Goal: Task Accomplishment & Management: Manage account settings

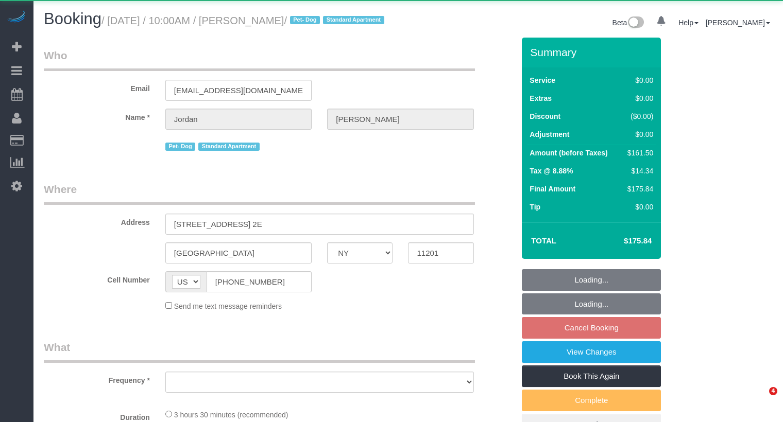
select select "NY"
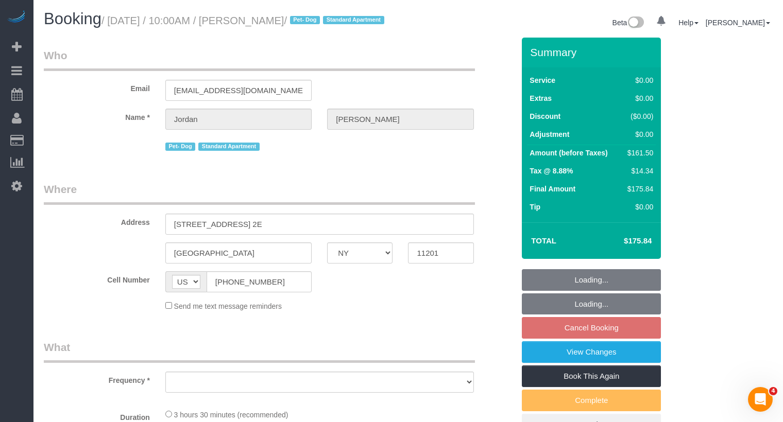
select select "object:757"
select select "1"
select select "2"
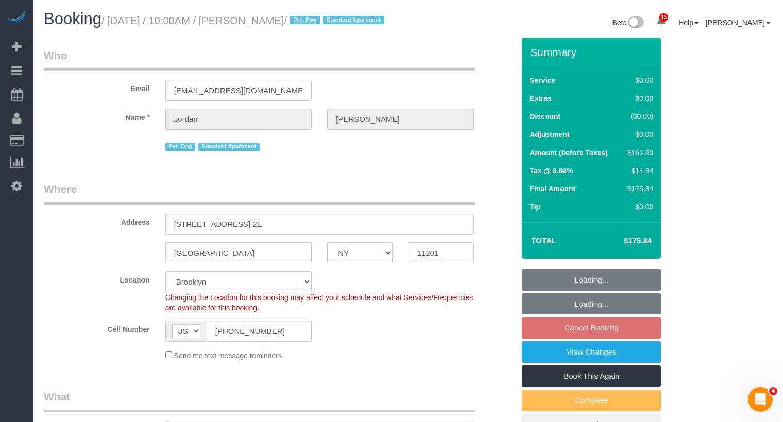
select select "object:1015"
select select "string:stripe-pm_1Rcsvw4VGloSiKo7YAz02xg6"
select select "spot3"
select select "number:58"
select select "number:72"
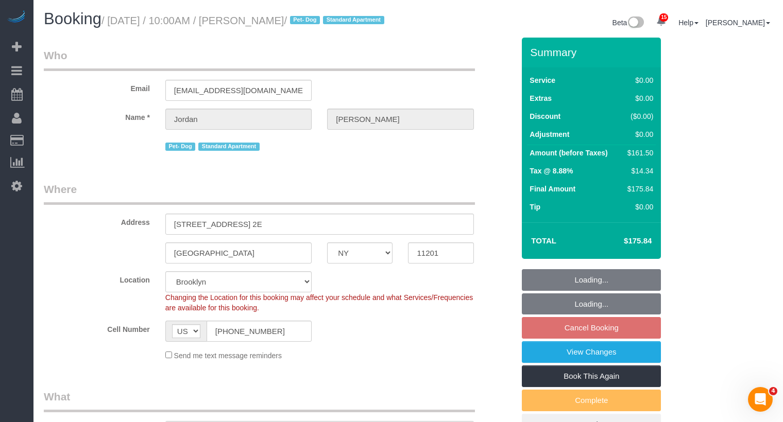
select select "number:13"
select select "number:5"
select select "1"
select select "2"
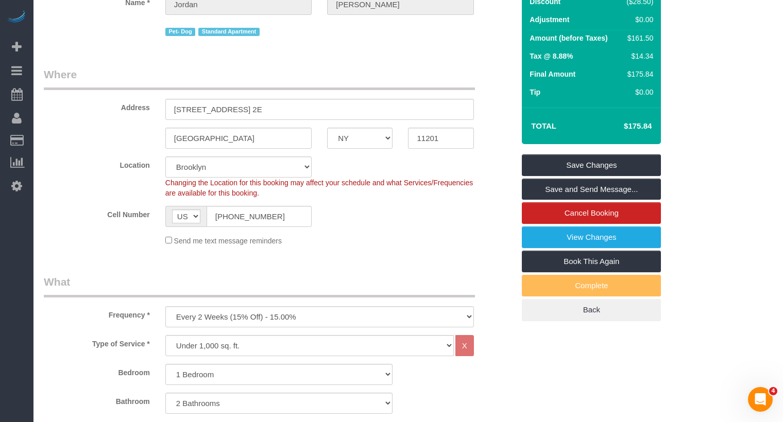
scroll to position [135, 0]
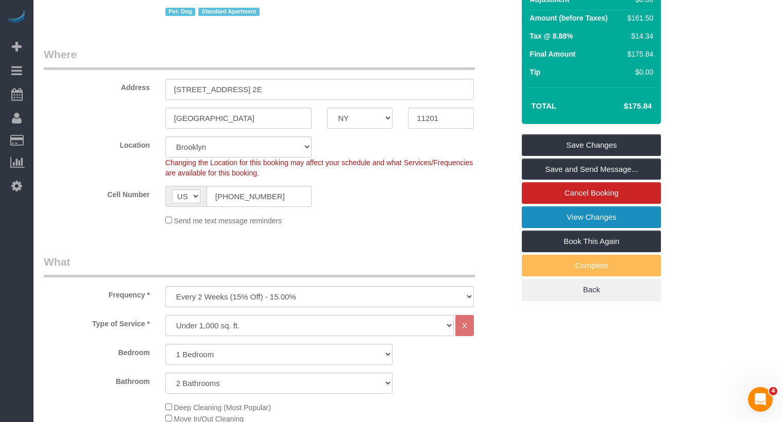
click at [609, 221] on link "View Changes" at bounding box center [591, 217] width 139 height 22
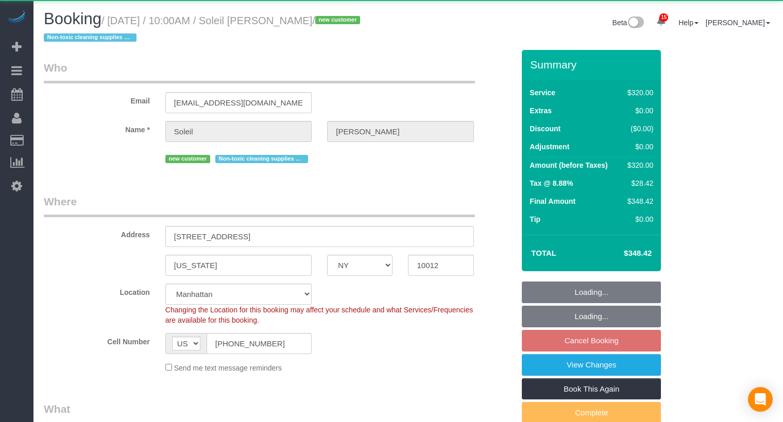
select select "NY"
select select "240"
select select "object:985"
select select "string:stripe-pm_1S5sie4VGloSiKo7zwJBCUs7"
select select "spot3"
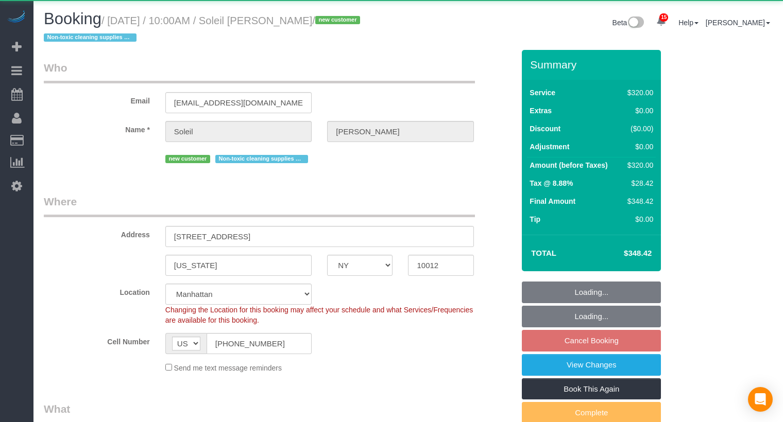
select select "number:58"
select select "number:77"
select select "number:15"
select select "number:5"
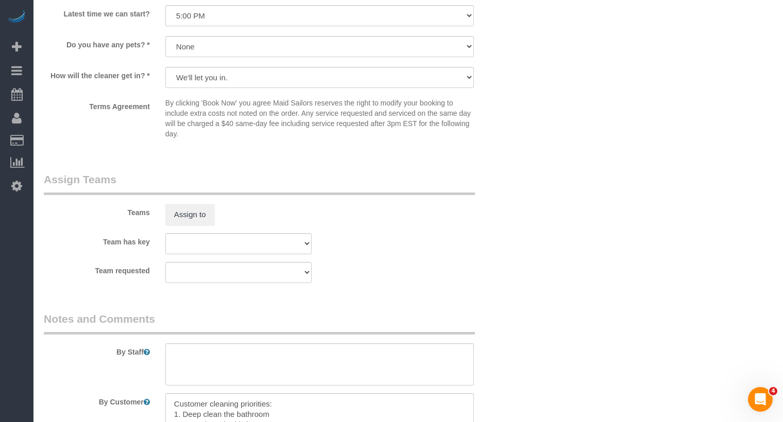
scroll to position [1079, 0]
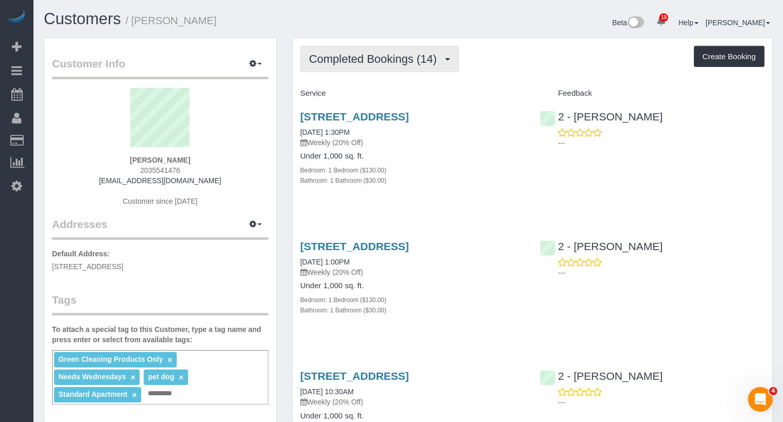
click at [387, 66] on button "Completed Bookings (14)" at bounding box center [379, 59] width 159 height 26
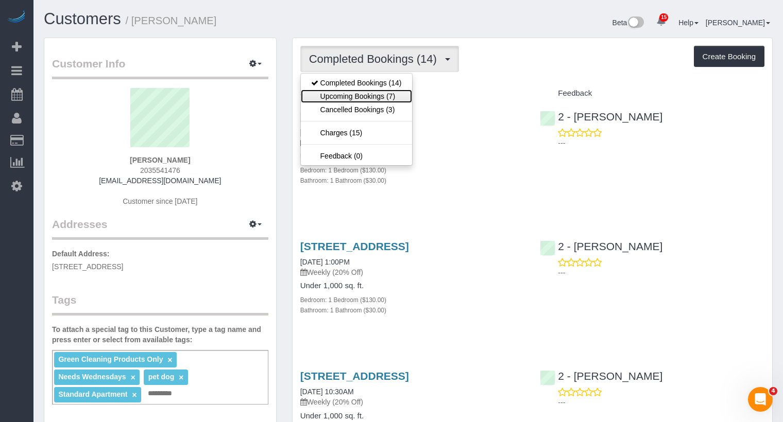
click at [383, 95] on link "Upcoming Bookings (7)" at bounding box center [356, 96] width 111 height 13
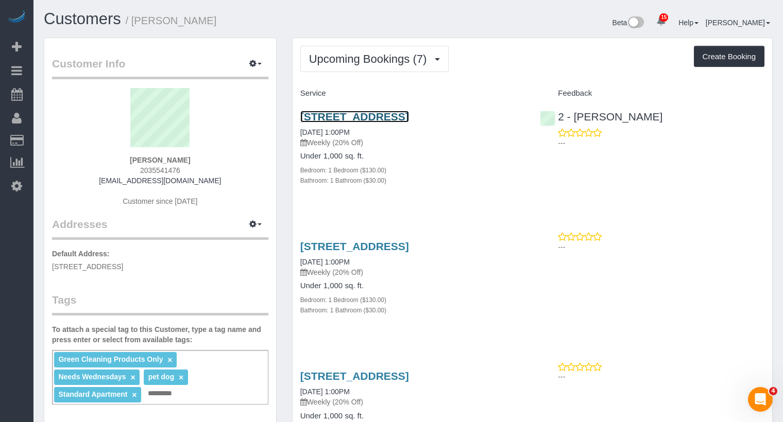
click at [393, 117] on link "90 State Street, Apt 3, Brooklyn, NY 11201" at bounding box center [354, 117] width 109 height 12
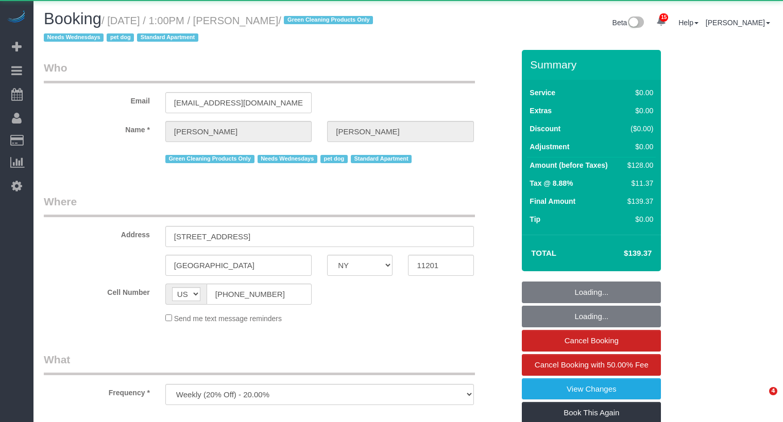
select select "NY"
select select "object:885"
select select "string:stripe-pm_1RN3sH4VGloSiKo7cD90aCm4"
select select "1"
select select "spot1"
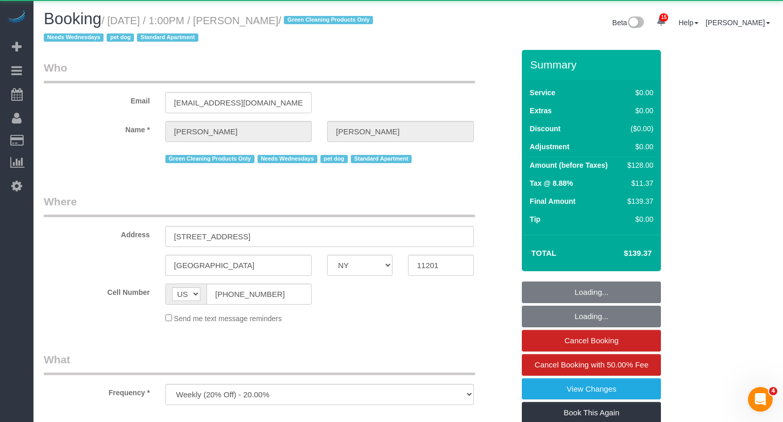
select select "number:57"
select select "number:74"
select select "number:13"
select select "number:7"
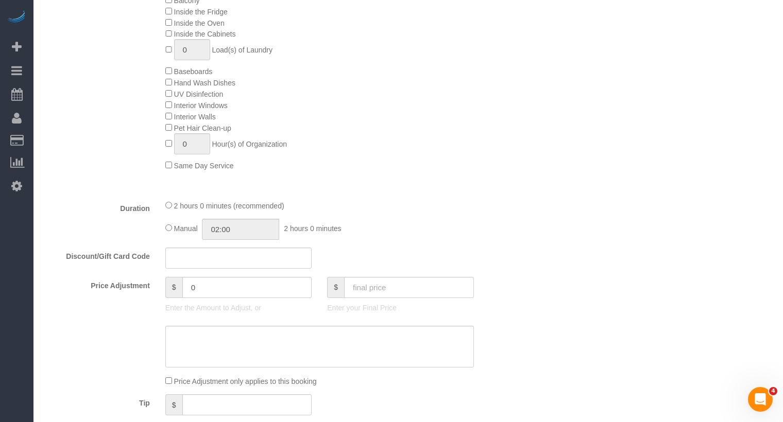
scroll to position [611, 0]
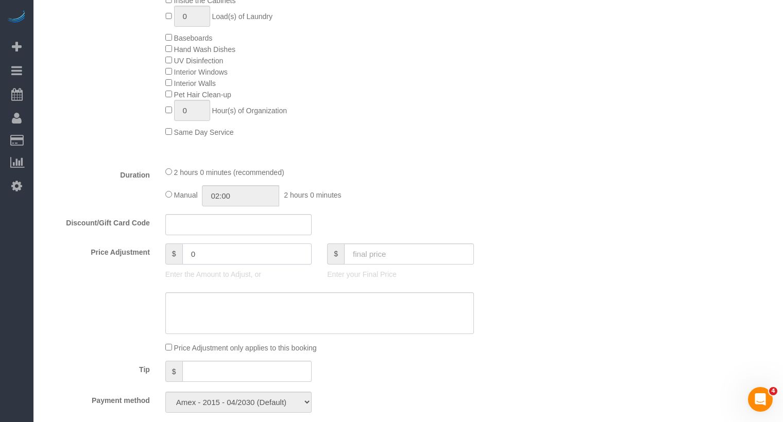
click at [220, 262] on input "0" at bounding box center [247, 254] width 130 height 21
type input "0"
type input "-30"
click at [230, 309] on textarea at bounding box center [319, 313] width 308 height 42
type textarea "c"
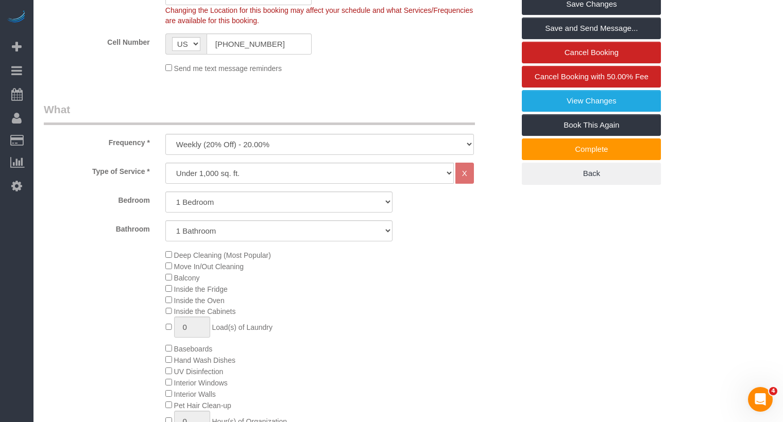
scroll to position [0, 0]
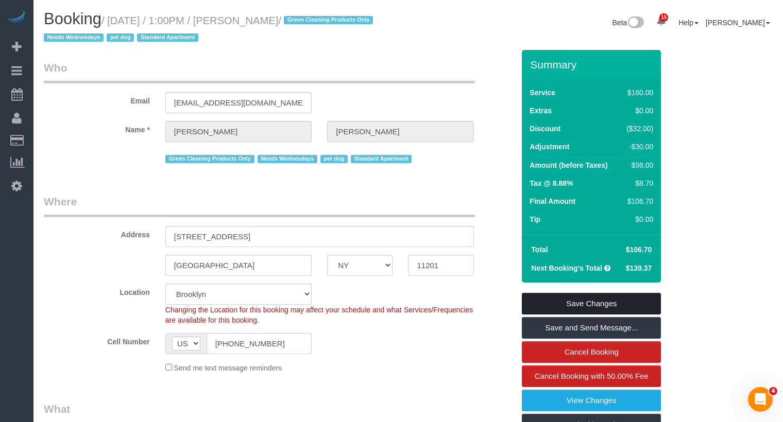
type textarea "Bed not made with new sheets"
click at [606, 302] on link "Save Changes" at bounding box center [591, 304] width 139 height 22
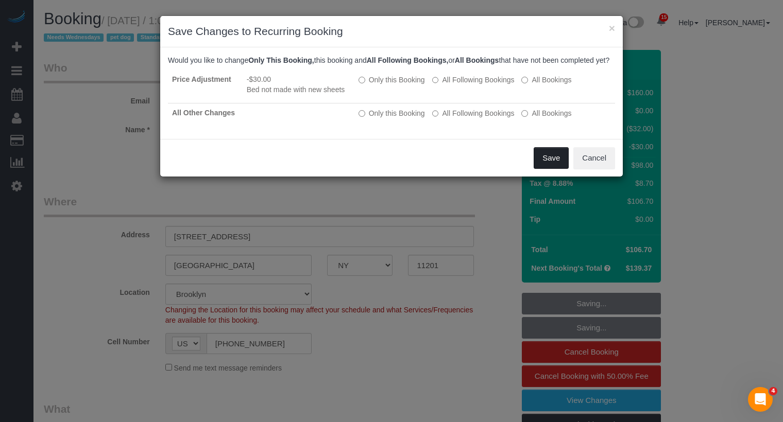
click at [542, 167] on button "Save" at bounding box center [550, 158] width 35 height 22
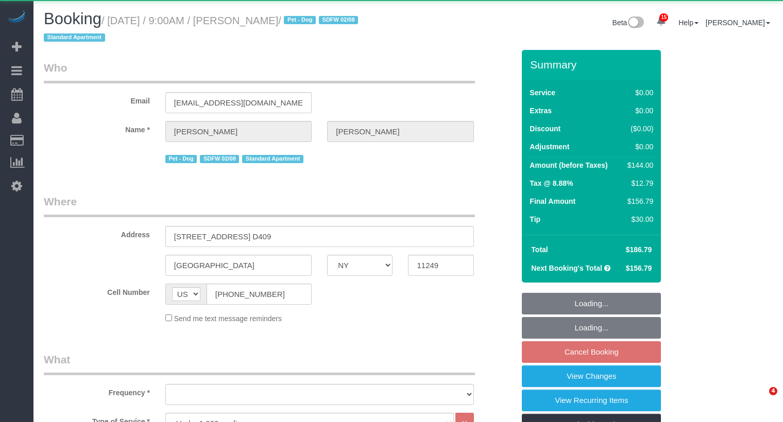
select select "NY"
select select "1"
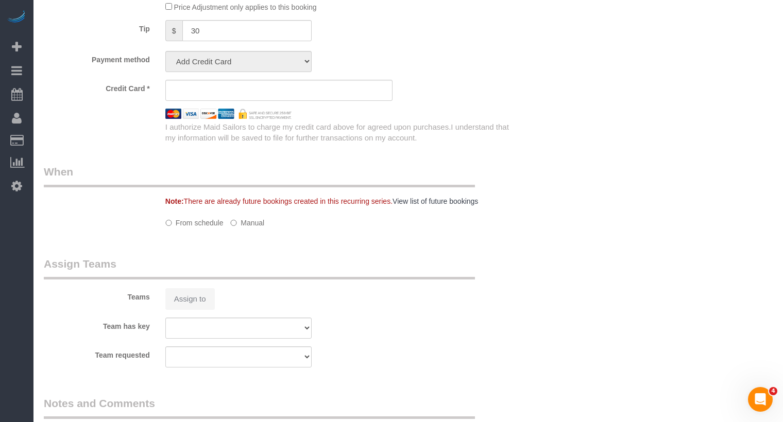
select select "object:869"
select select "spot2"
select select "number:56"
select select "number:70"
select select "number:13"
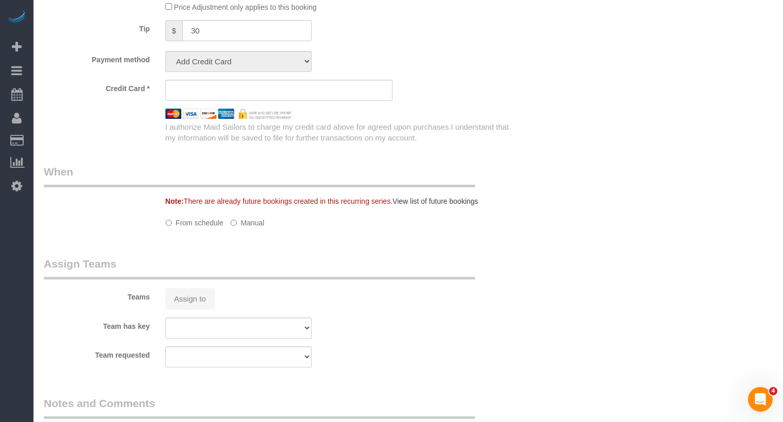
select select "number:5"
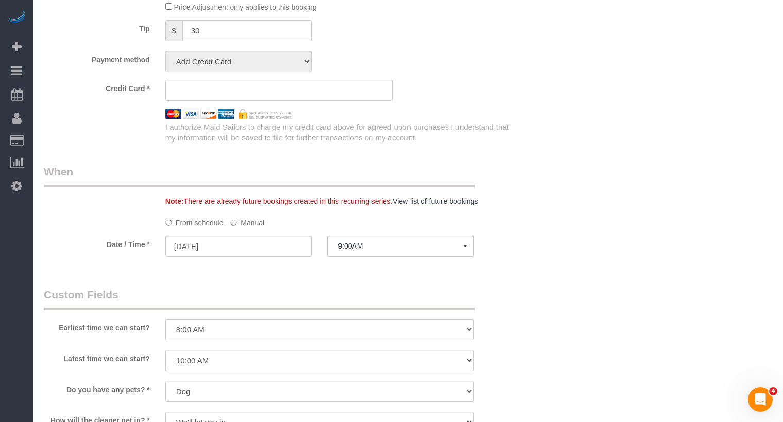
select select "object:1024"
click at [206, 304] on fieldset "Custom Fields Earliest time we can start? I am not flexible, keep my selected t…" at bounding box center [279, 391] width 470 height 209
select select "spot62"
select select "string:stripe-pm_1QhuX54VGloSiKo7j5lqv1ND"
select select "1"
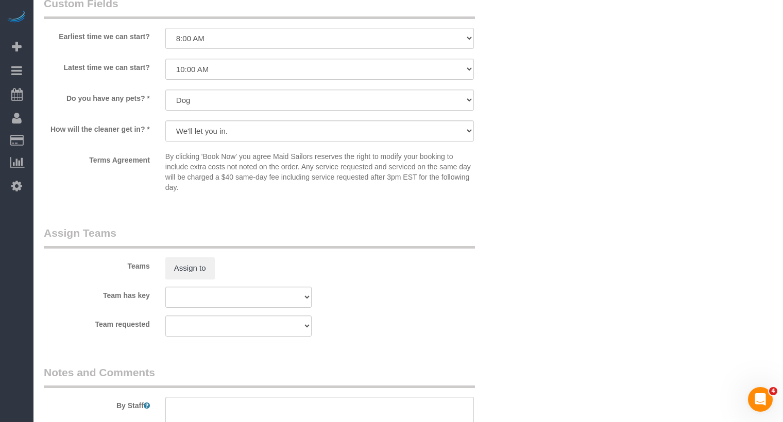
scroll to position [1370, 0]
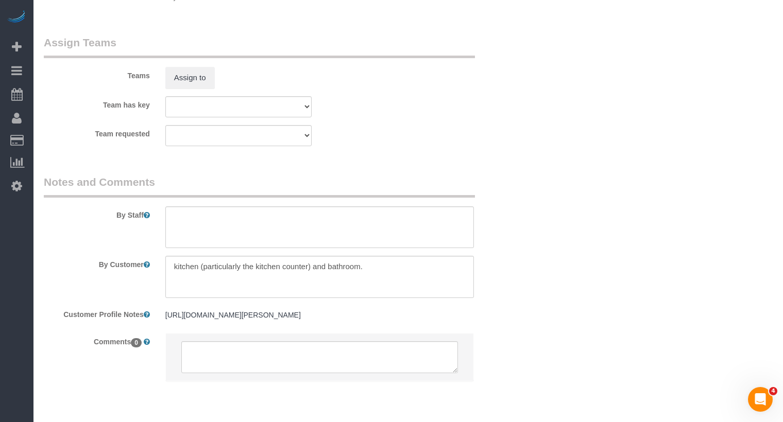
click at [201, 60] on div "Teams Assign to" at bounding box center [279, 62] width 486 height 54
click at [197, 83] on button "Assign to" at bounding box center [189, 78] width 49 height 22
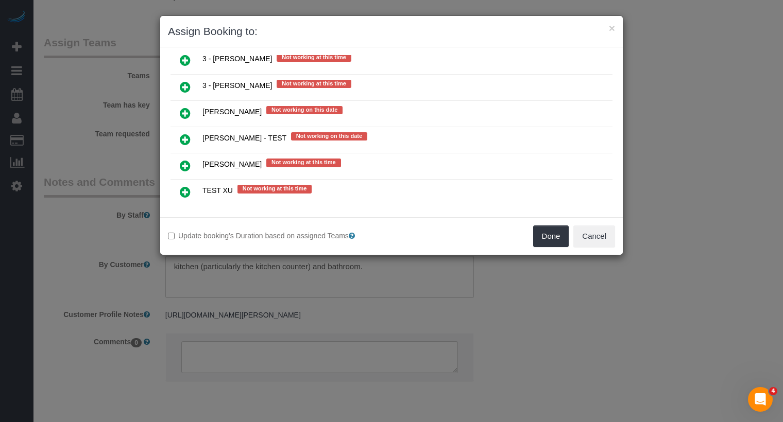
scroll to position [1702, 0]
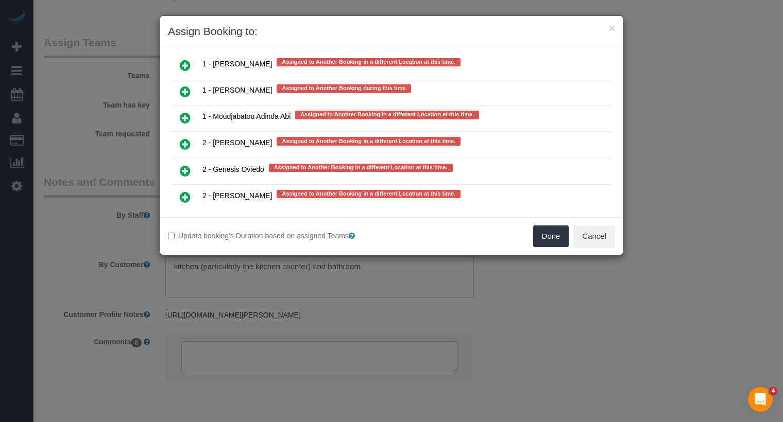
click at [181, 240] on link at bounding box center [185, 250] width 24 height 21
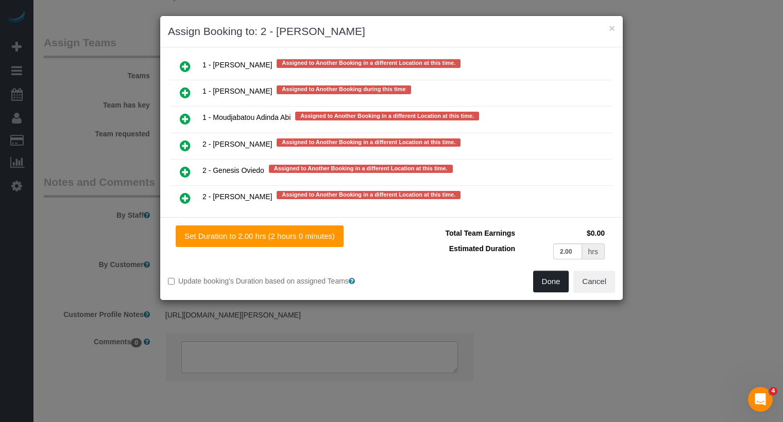
click at [560, 284] on button "Done" at bounding box center [551, 282] width 36 height 22
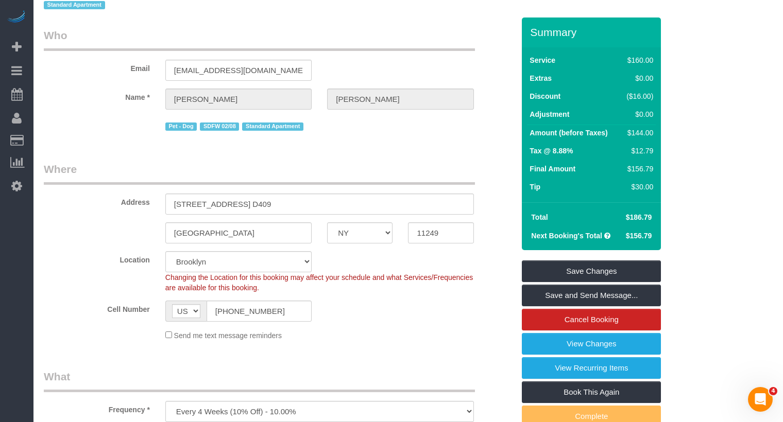
scroll to position [0, 0]
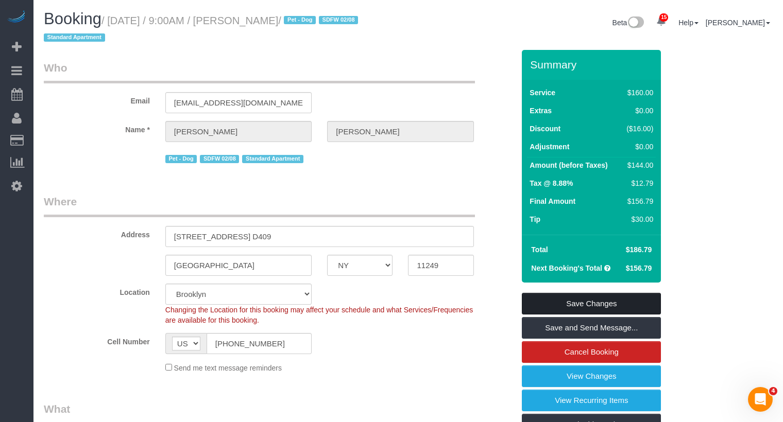
click at [594, 296] on link "Save Changes" at bounding box center [591, 304] width 139 height 22
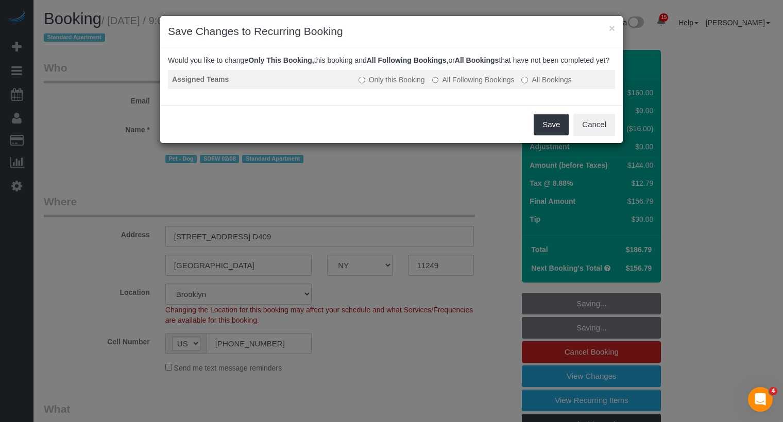
click at [499, 85] on label "All Following Bookings" at bounding box center [473, 80] width 82 height 10
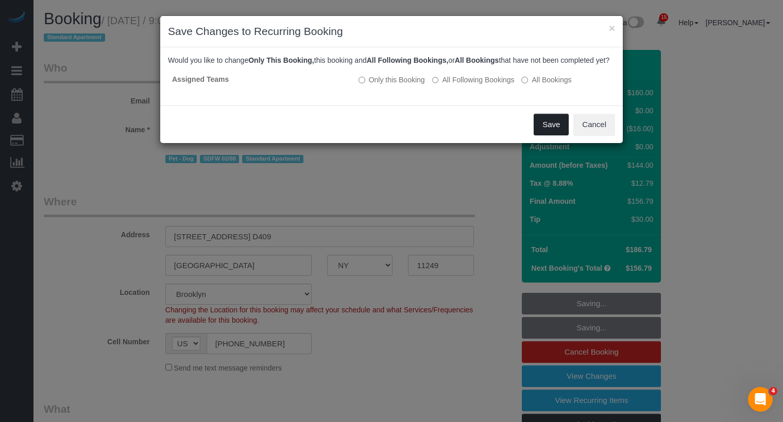
click at [552, 131] on button "Save" at bounding box center [550, 125] width 35 height 22
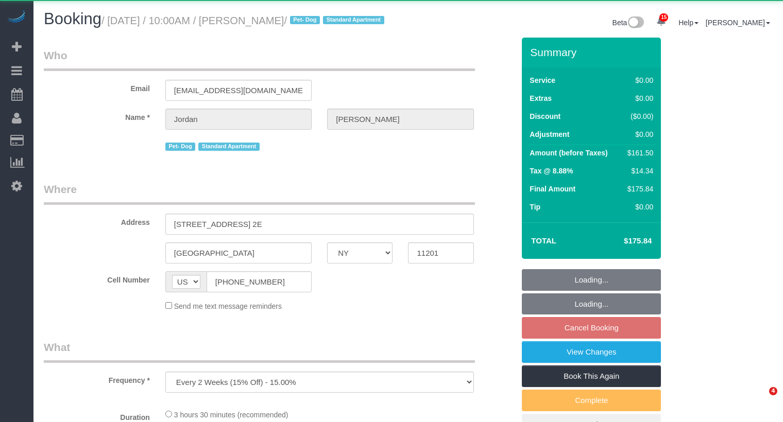
select select "NY"
select select "spot3"
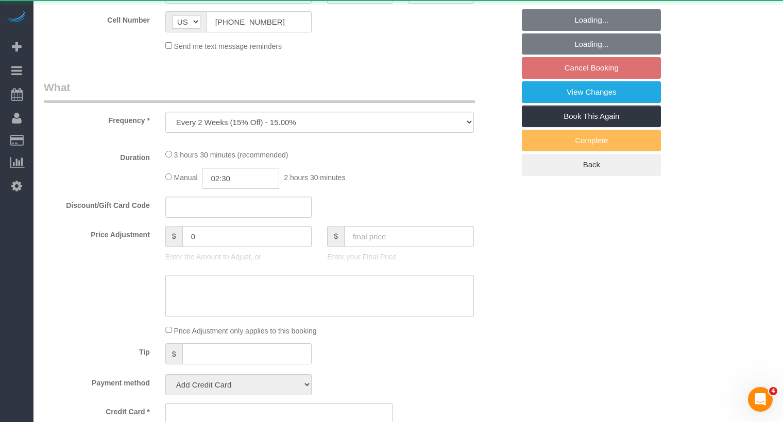
select select "object:867"
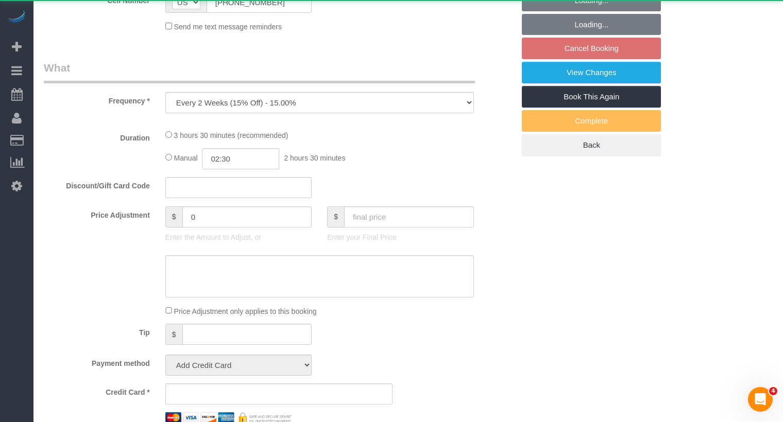
select select "spot63"
select select "string:stripe-pm_1Rcsvw4VGloSiKo7YAz02xg6"
select select "1"
select select "2"
select select "number:58"
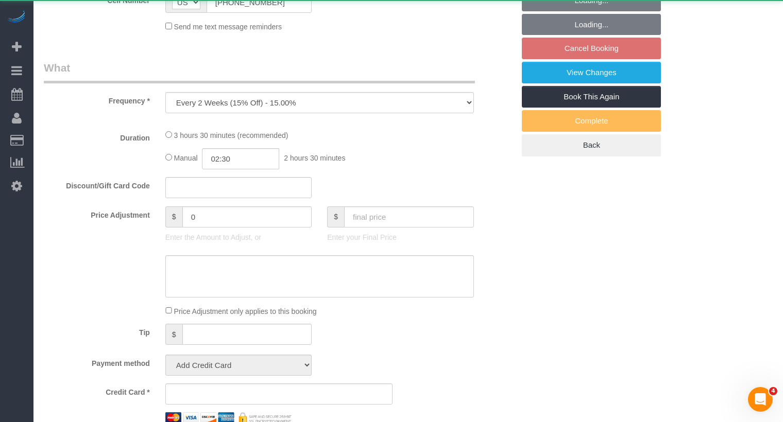
select select "number:72"
select select "number:13"
select select "number:5"
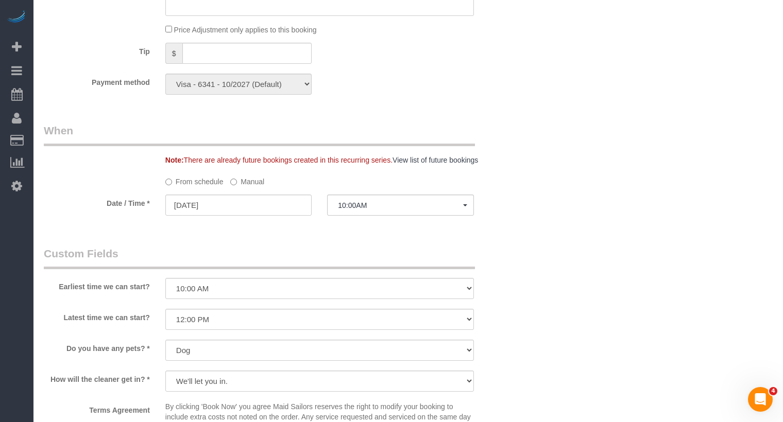
scroll to position [1198, 0]
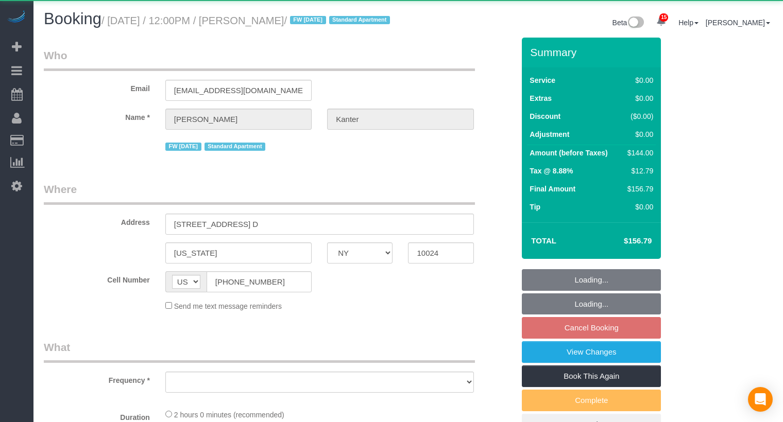
select select "NY"
select select "object:759"
select select "1"
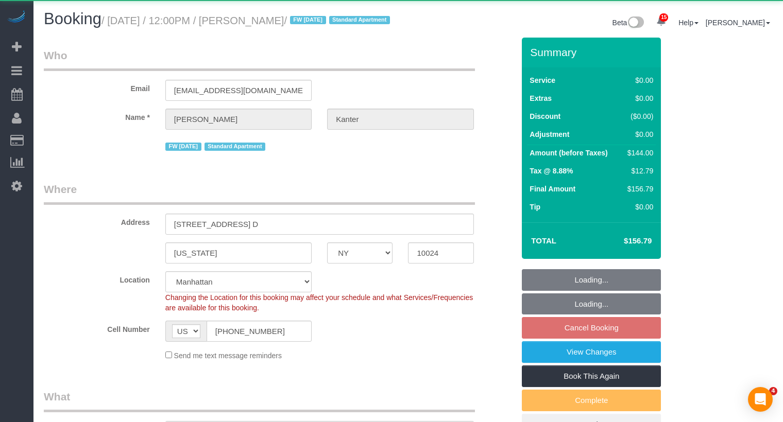
select select "string:stripe-pm_1NcV0h4VGloSiKo7qLh3g6Fz"
select select "spot5"
select select "number:89"
select select "number:90"
select select "number:15"
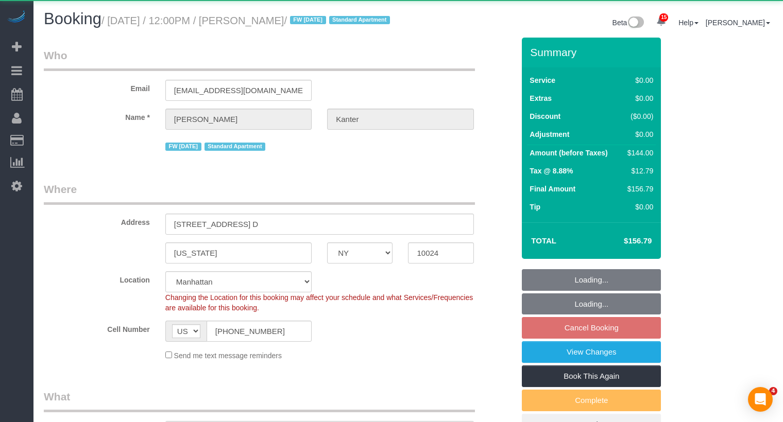
select select "number:5"
select select "1"
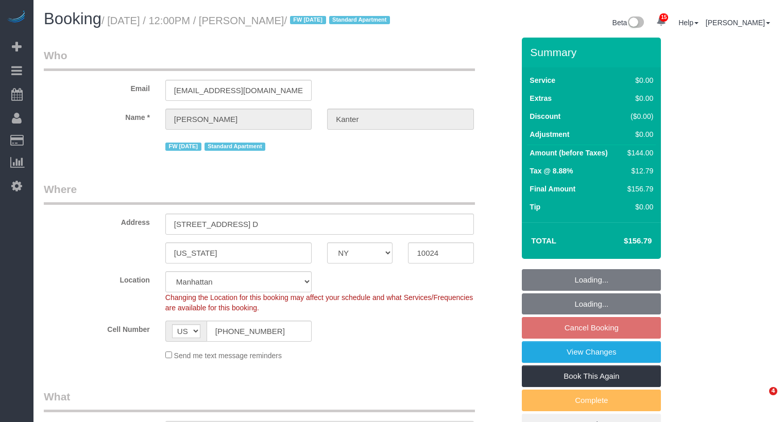
select select "object:1477"
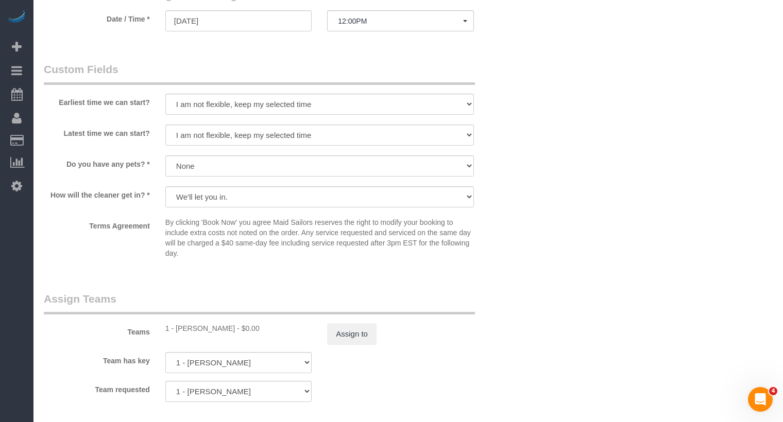
scroll to position [1412, 0]
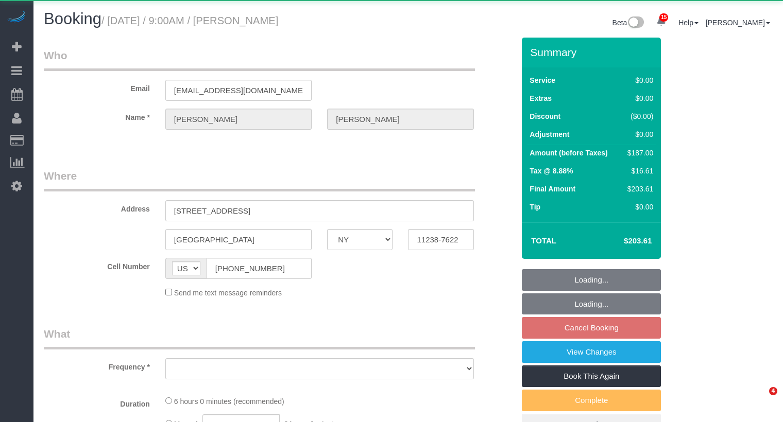
select select "NY"
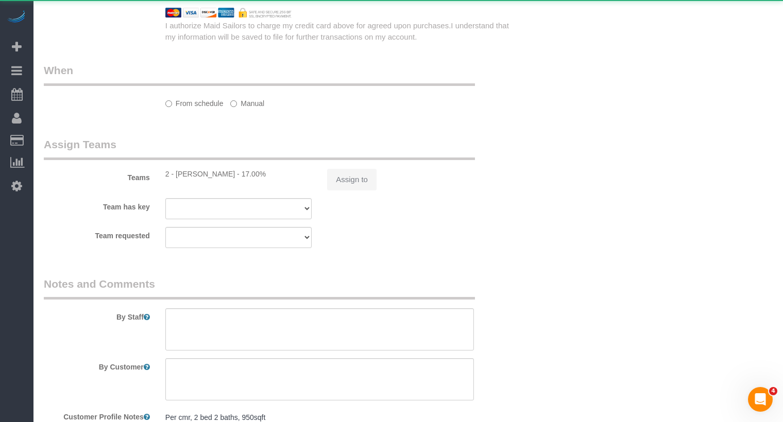
select select "object:855"
select select "2"
select select "spot2"
select select "number:89"
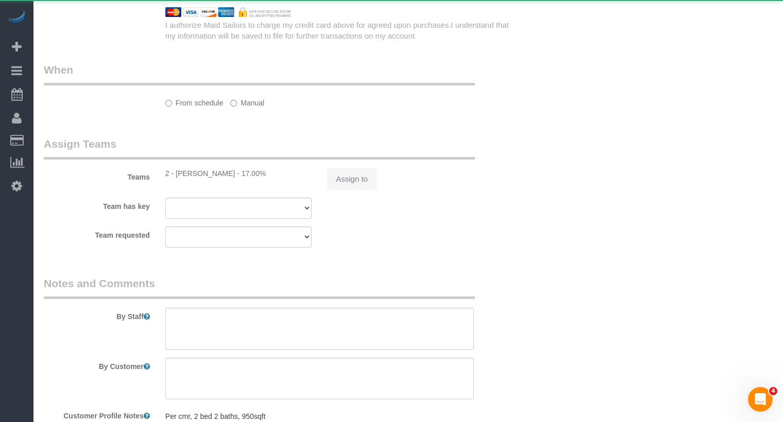
select select "number:90"
select select "number:15"
select select "number:5"
select select "2"
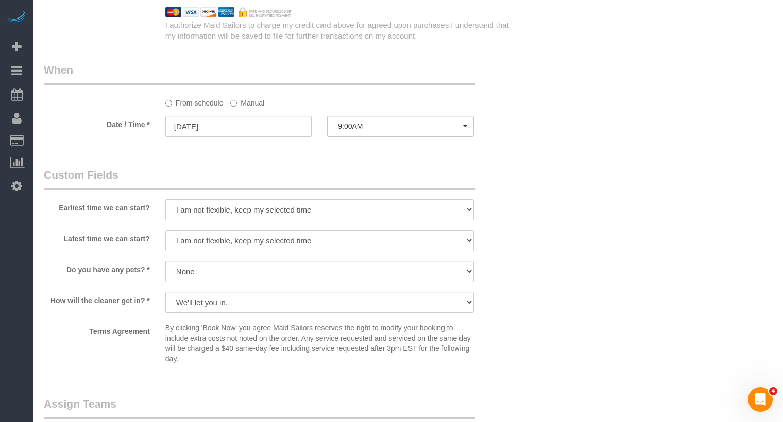
select select "string:stripe-pm_1Ruaac4VGloSiKo7IskaXDYl"
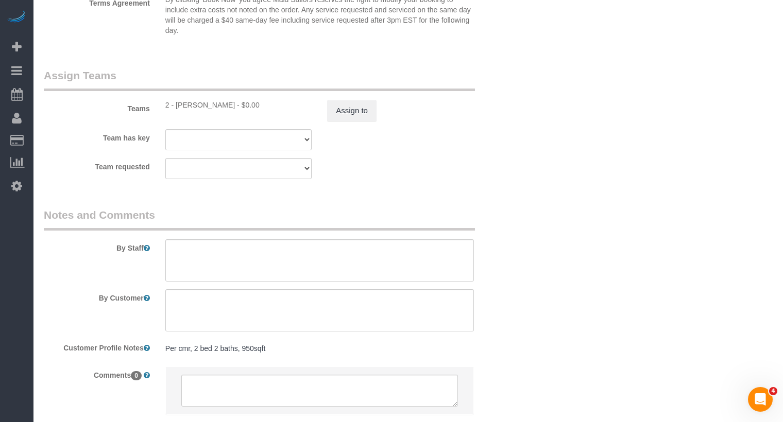
scroll to position [1357, 0]
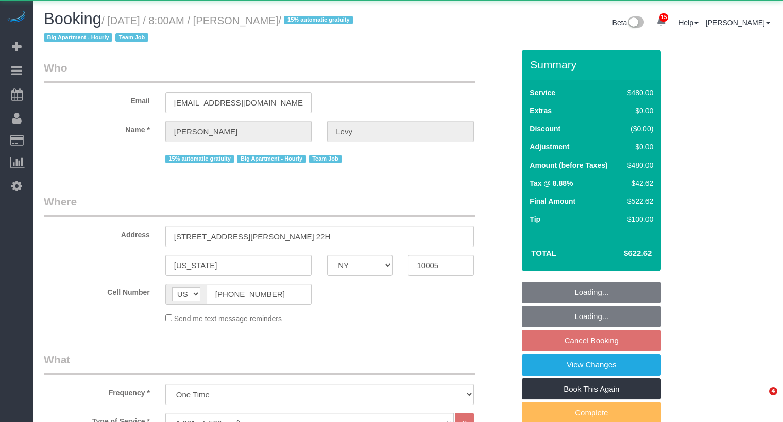
select select "NY"
select select "2"
select select "180"
select select "object:859"
select select "string:stripe-pm_1MMEdW4VGloSiKo7QQMpEVSs"
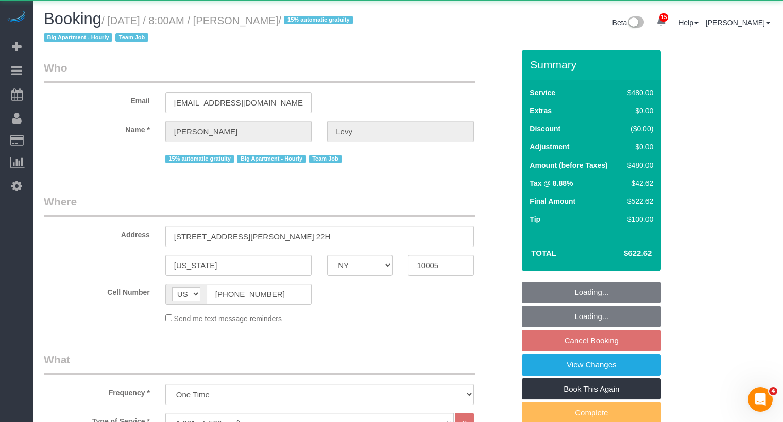
select select "spot1"
select select "number:56"
select select "number:75"
select select "number:15"
select select "number:6"
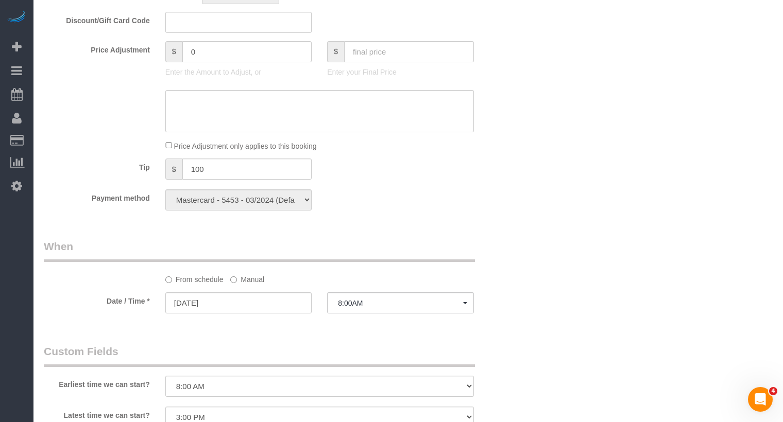
scroll to position [917, 0]
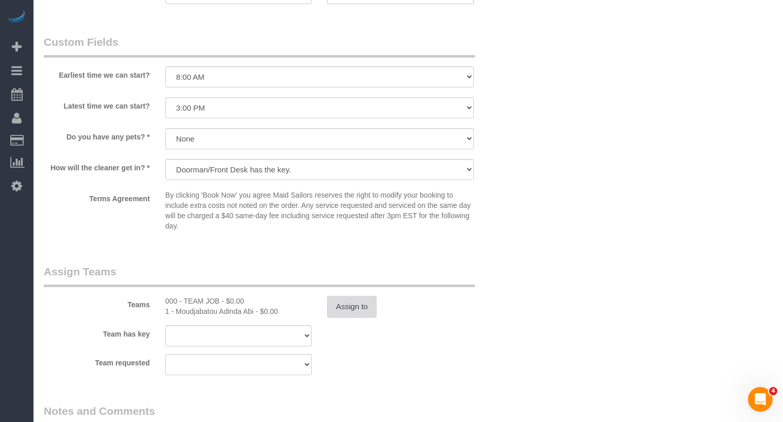
click at [357, 307] on button "Assign to" at bounding box center [351, 307] width 49 height 22
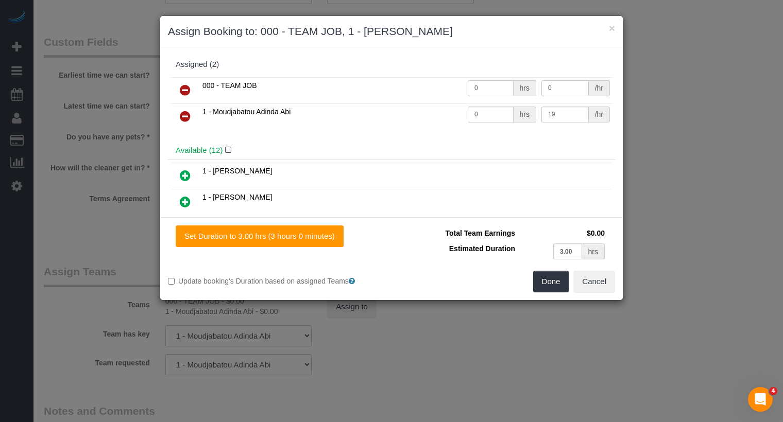
click at [182, 86] on icon at bounding box center [185, 90] width 11 height 12
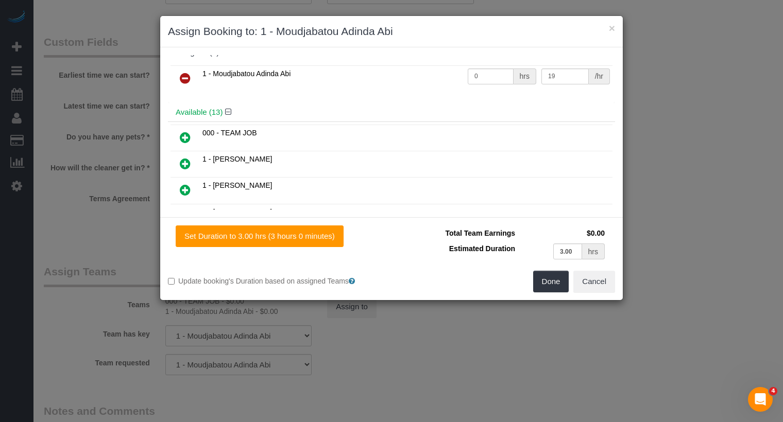
scroll to position [0, 0]
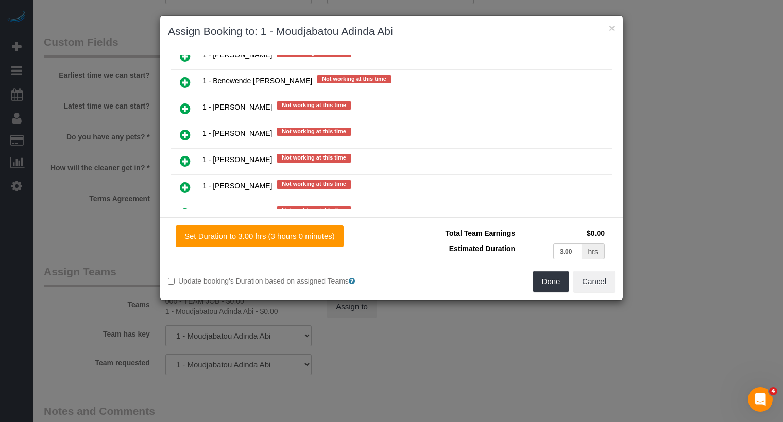
click at [194, 178] on link at bounding box center [185, 188] width 24 height 21
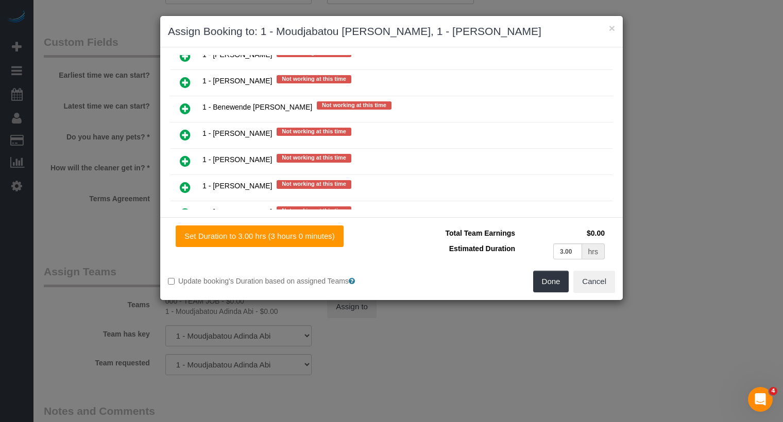
scroll to position [797, 0]
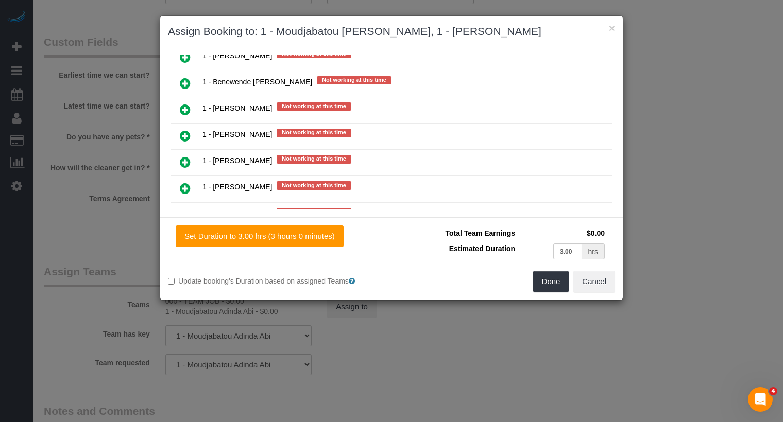
click at [567, 292] on div "Set Duration to 3.00 hrs (3 hours 0 minutes) Total Team Earnings $0.00 Estimate…" at bounding box center [391, 258] width 462 height 83
click at [563, 286] on button "Done" at bounding box center [551, 282] width 36 height 22
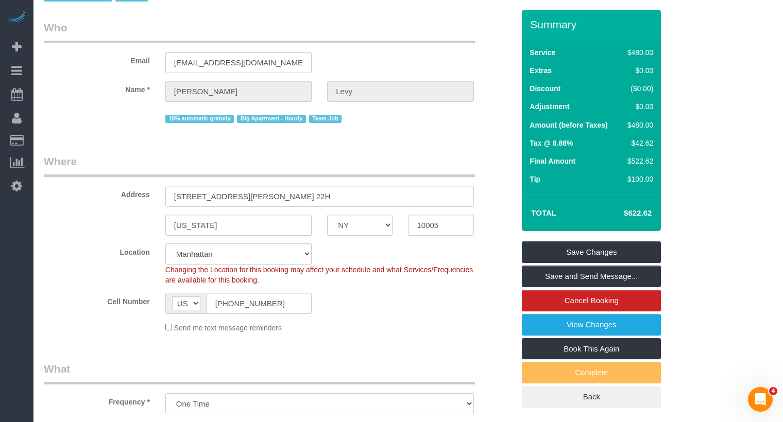
scroll to position [0, 0]
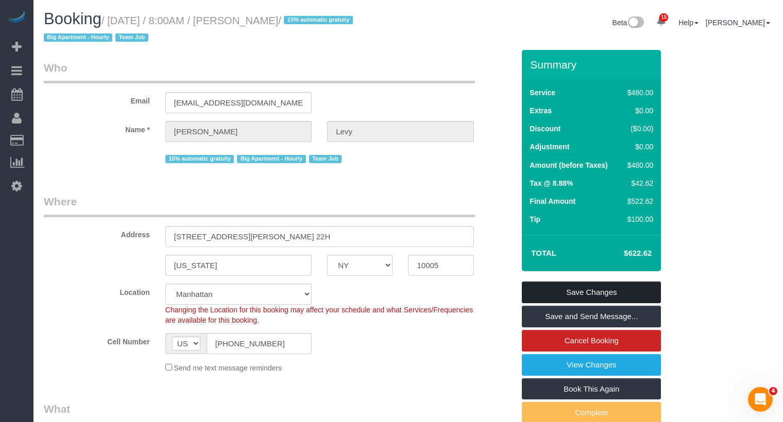
click at [565, 295] on link "Save Changes" at bounding box center [591, 293] width 139 height 22
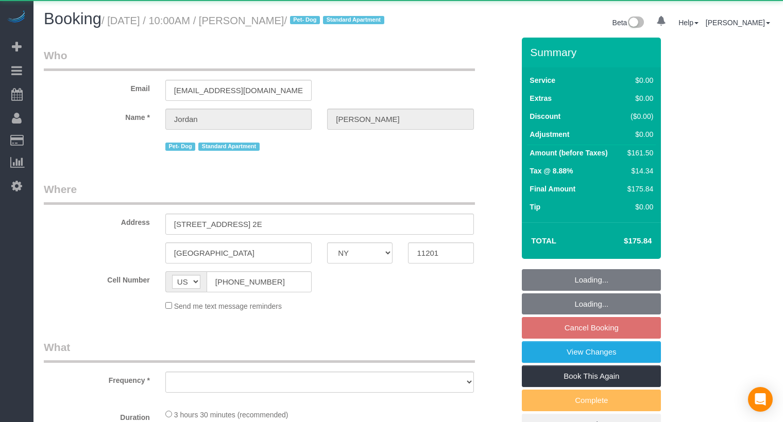
select select "NY"
select select "object:1012"
select select "1"
select select "2"
select select "number:58"
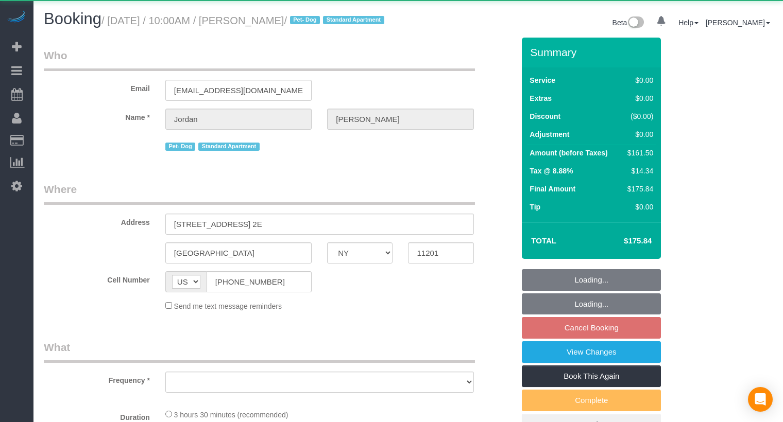
select select "number:72"
select select "number:13"
select select "number:5"
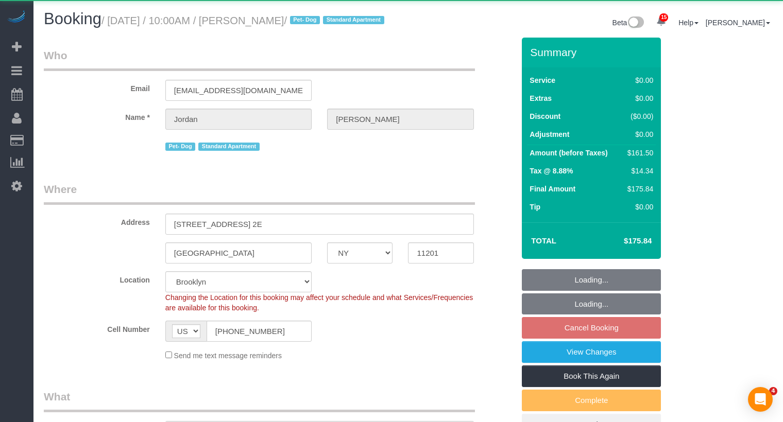
select select "spot63"
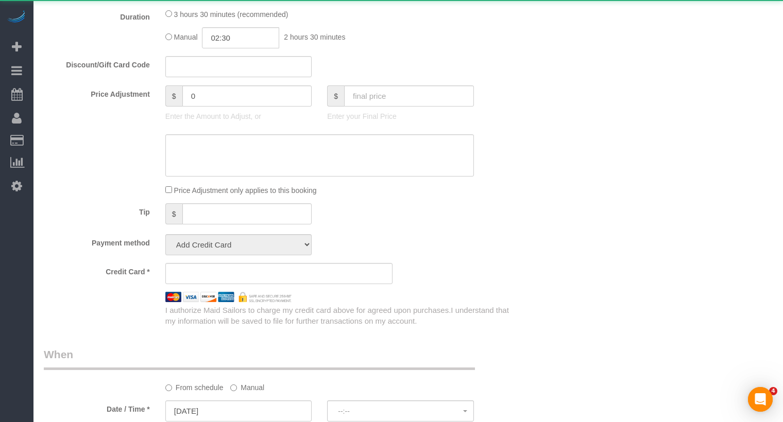
select select "string:stripe-pm_1Rcsvw4VGloSiKo7YAz02xg6"
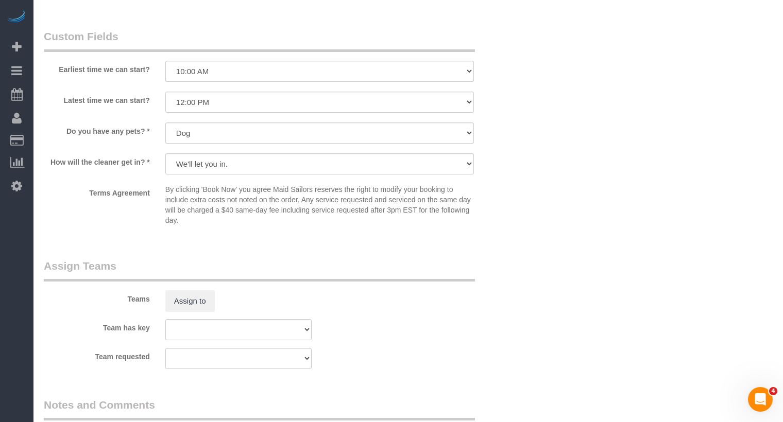
scroll to position [1200, 0]
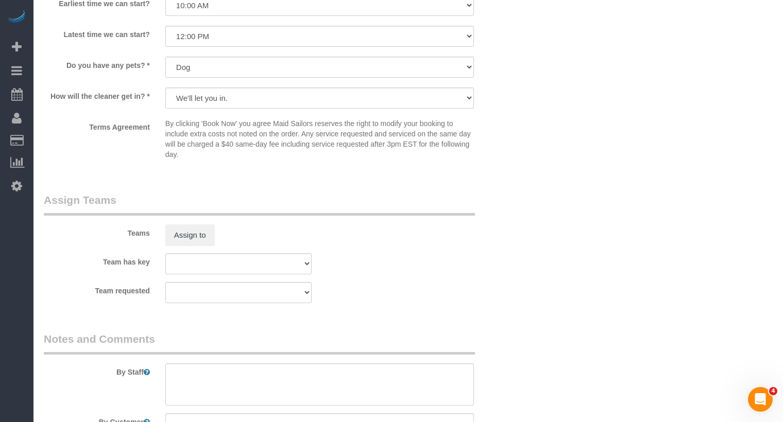
click at [218, 231] on div "Teams Assign to" at bounding box center [279, 220] width 486 height 54
click at [206, 243] on button "Assign to" at bounding box center [189, 235] width 49 height 22
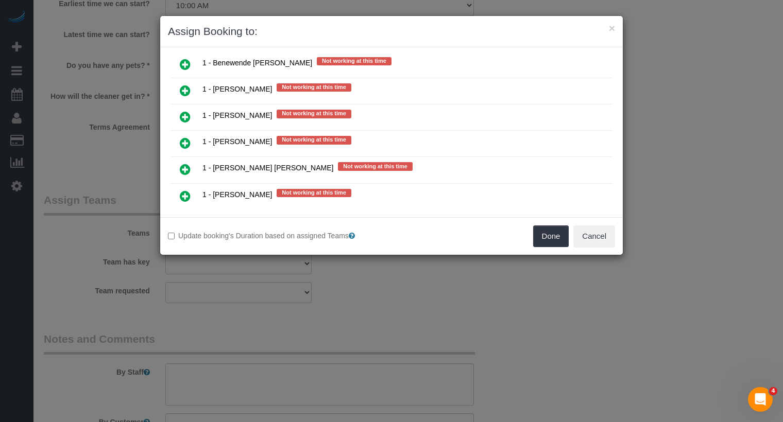
scroll to position [788, 0]
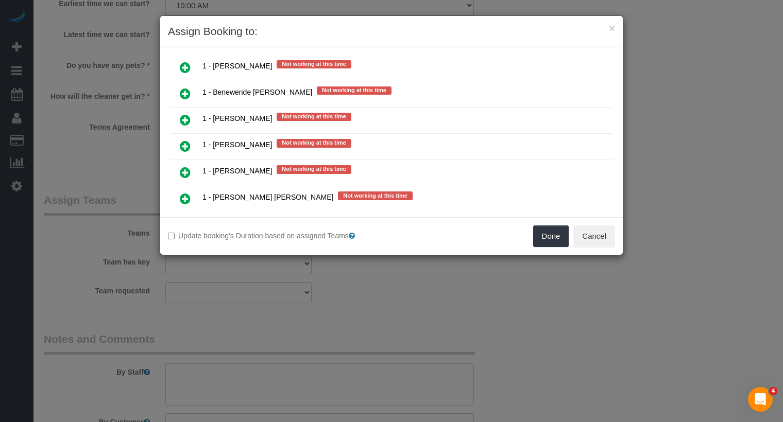
click at [189, 219] on icon at bounding box center [185, 225] width 11 height 12
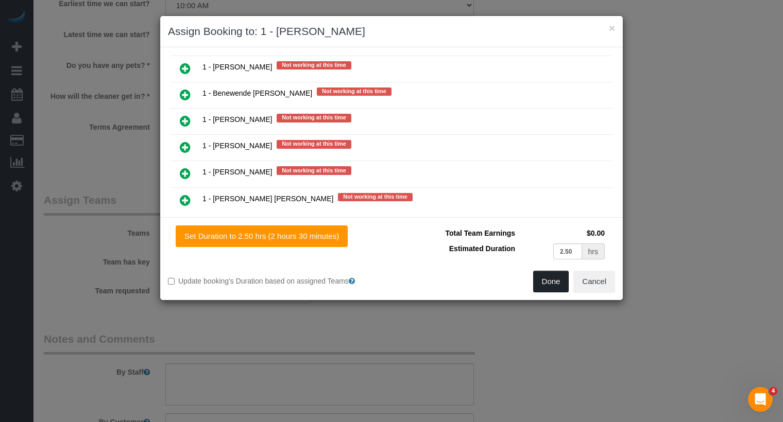
click at [561, 285] on button "Done" at bounding box center [551, 282] width 36 height 22
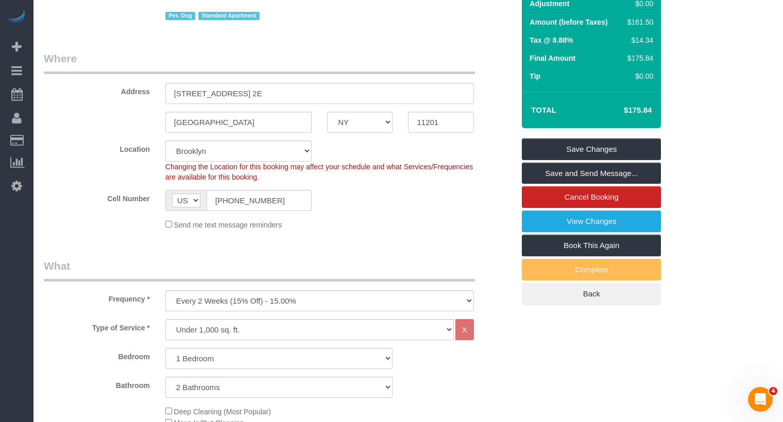
scroll to position [0, 0]
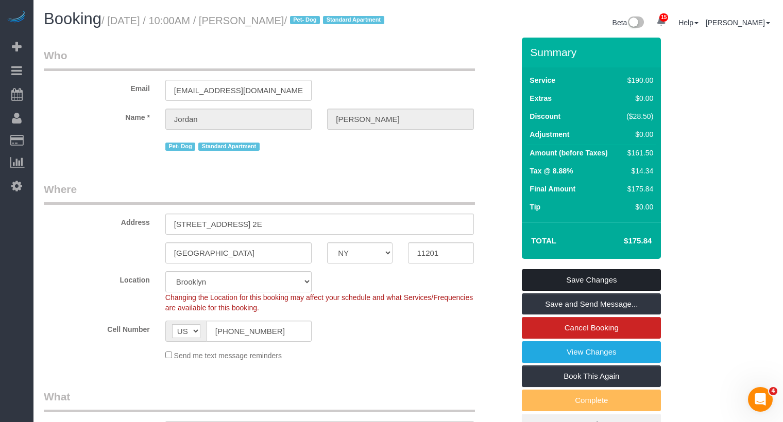
click at [590, 290] on link "Save Changes" at bounding box center [591, 280] width 139 height 22
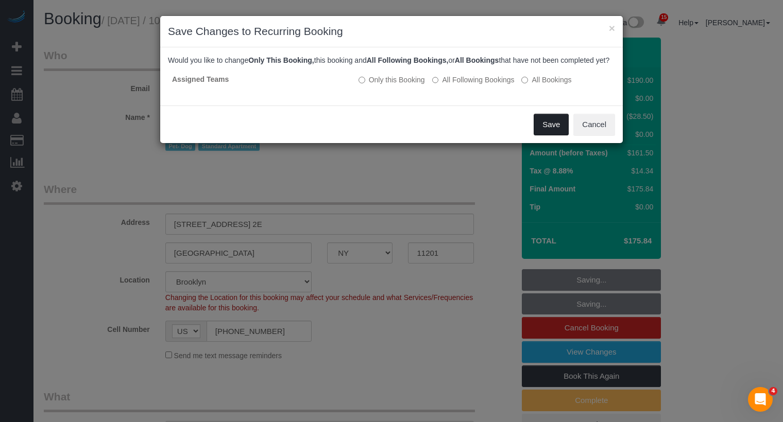
click at [545, 135] on button "Save" at bounding box center [550, 125] width 35 height 22
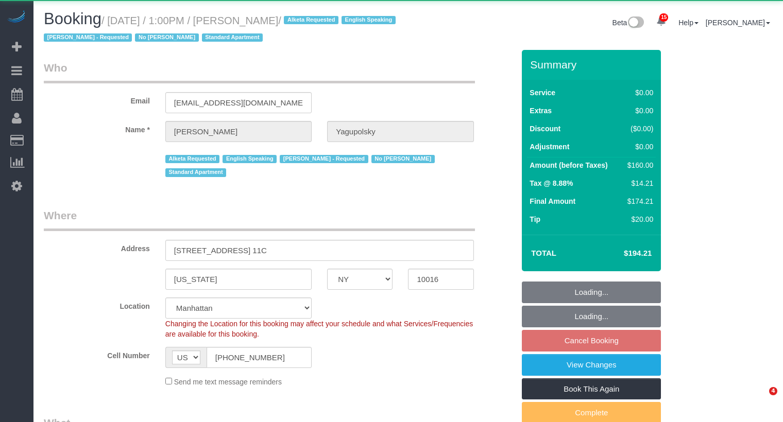
select select "NY"
select select "object:885"
select select "1"
select select "spot6"
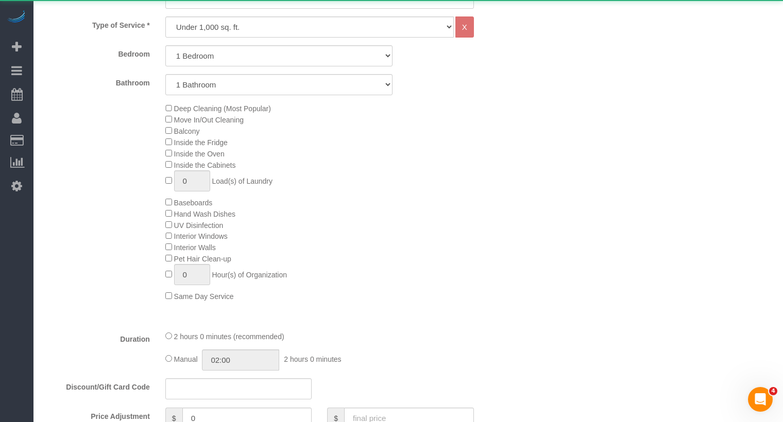
select select "string:stripe-pm_1OeRm54VGloSiKo7AQMlvyPX"
select select "number:89"
select select "number:90"
select select "number:15"
select select "number:5"
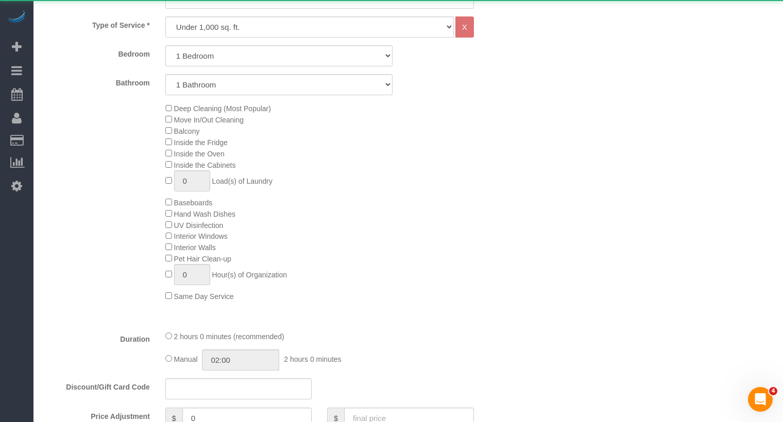
select select "1"
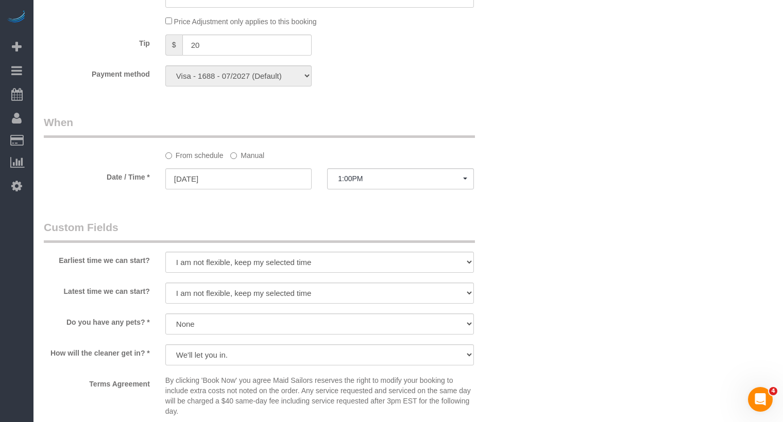
scroll to position [946, 0]
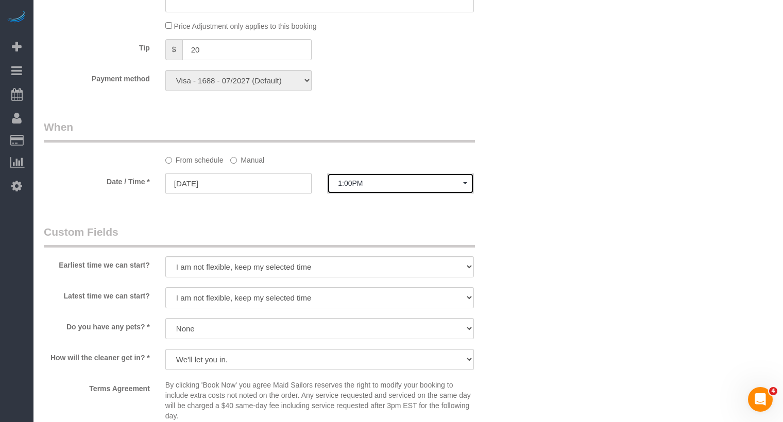
click at [376, 176] on button "1:00PM" at bounding box center [400, 183] width 146 height 21
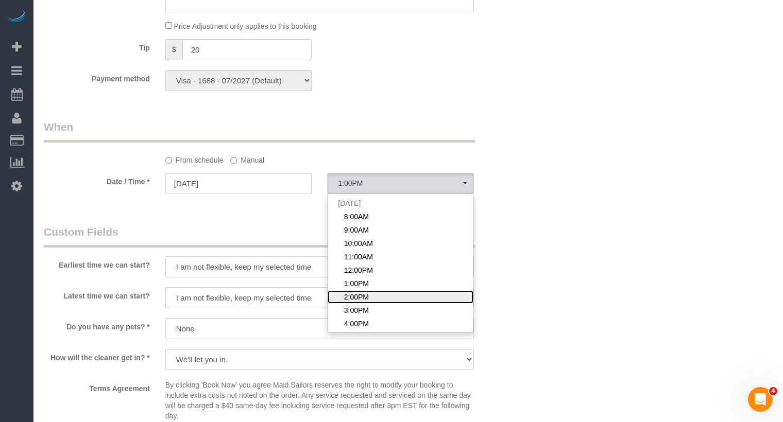
click at [355, 298] on span "2:00PM" at bounding box center [356, 297] width 25 height 10
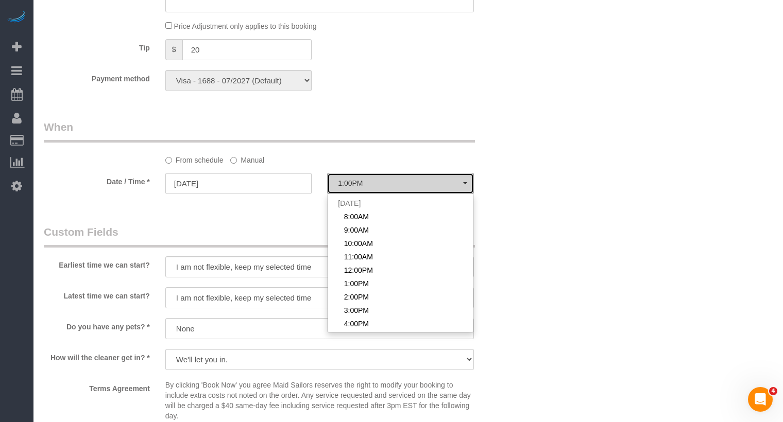
select select "spot7"
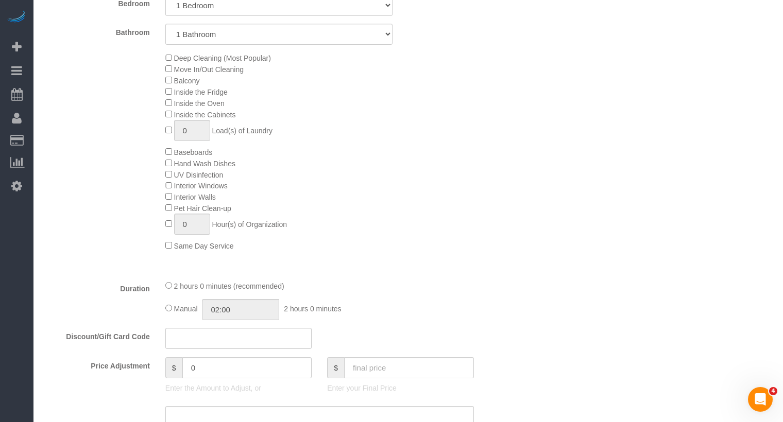
scroll to position [88, 0]
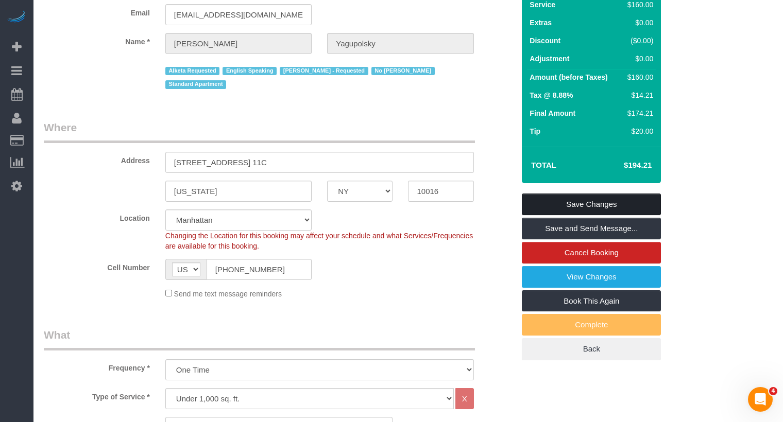
click at [633, 204] on link "Save Changes" at bounding box center [591, 205] width 139 height 22
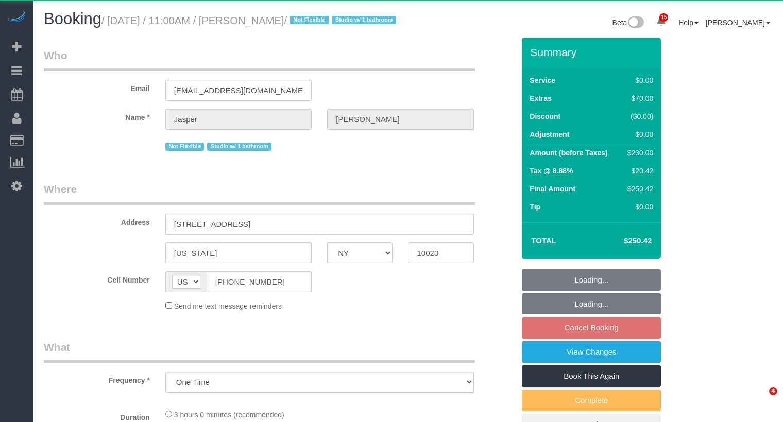
select select "NY"
select select "1"
select select "spot4"
select select "number:89"
select select "number:90"
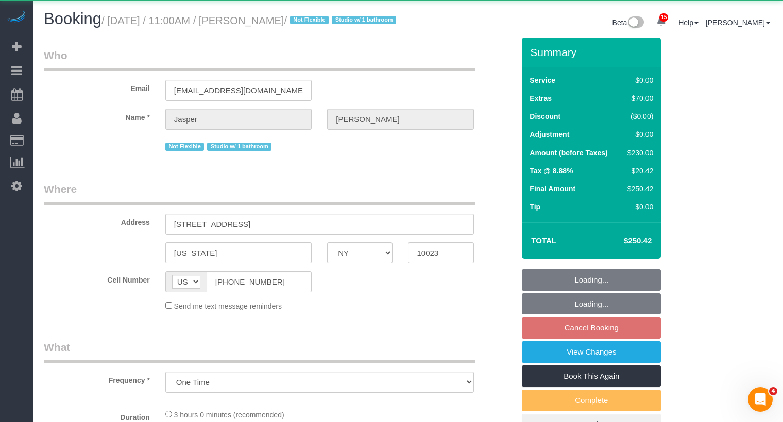
select select "number:15"
select select "number:5"
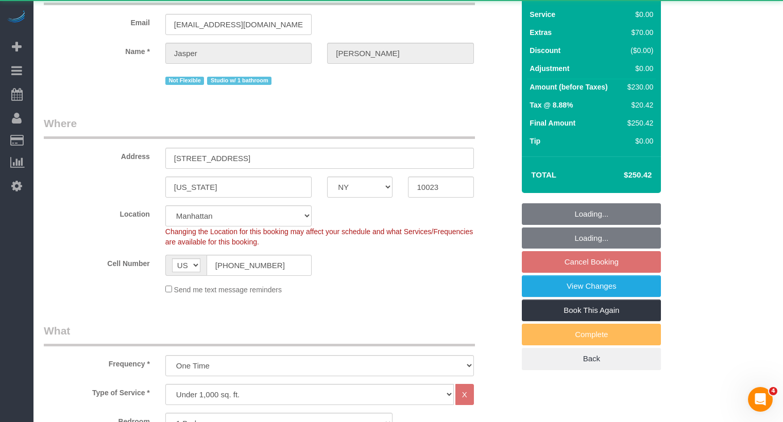
select select "string:stripe-pm_1RMbSf4VGloSiKo7yThLie7D"
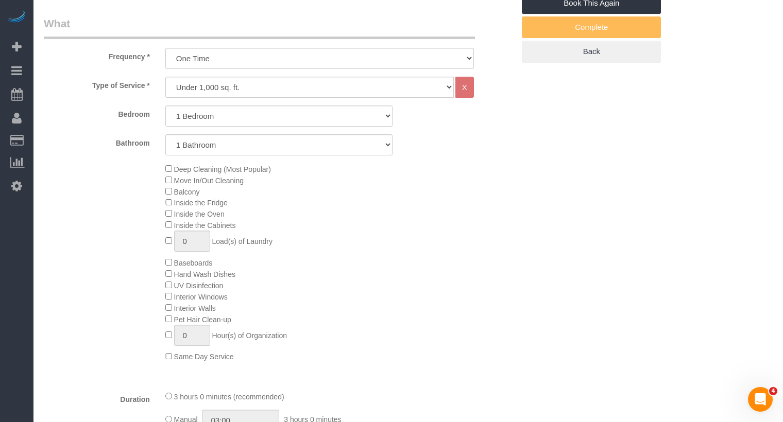
select select "1"
select select "object:1441"
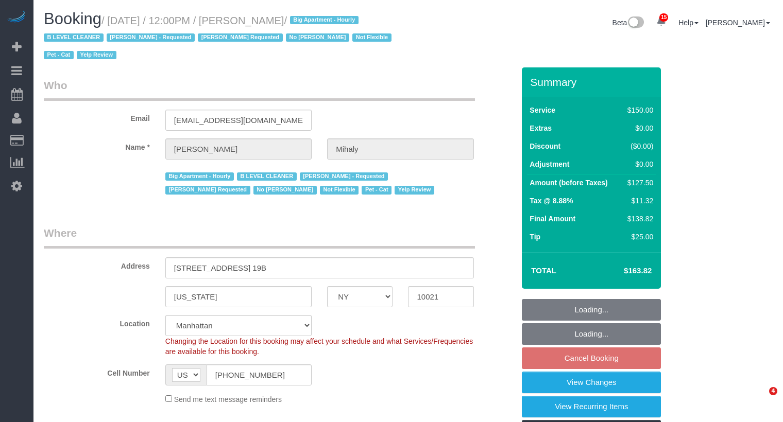
select select "NY"
select select "spot5"
select select "number:89"
select select "number:90"
select select "number:15"
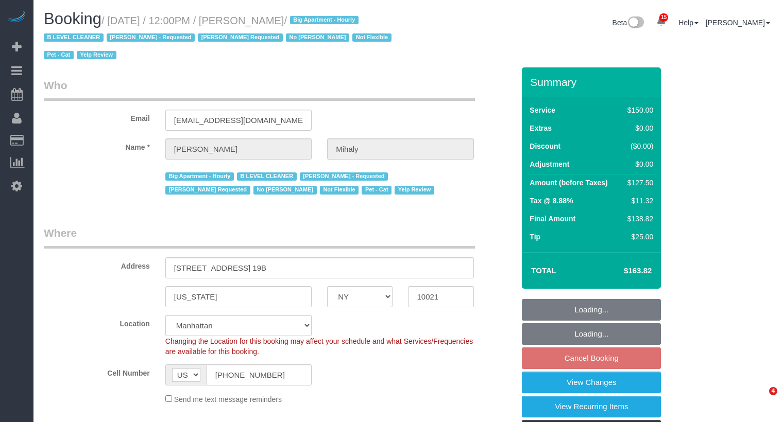
select select "number:5"
select select "number:21"
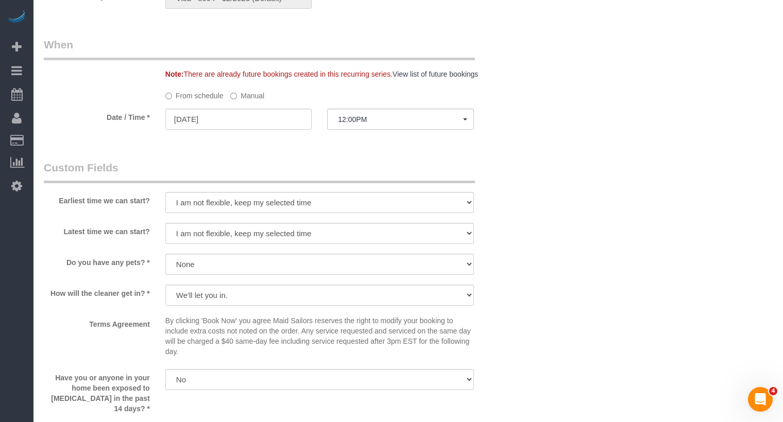
scroll to position [760, 0]
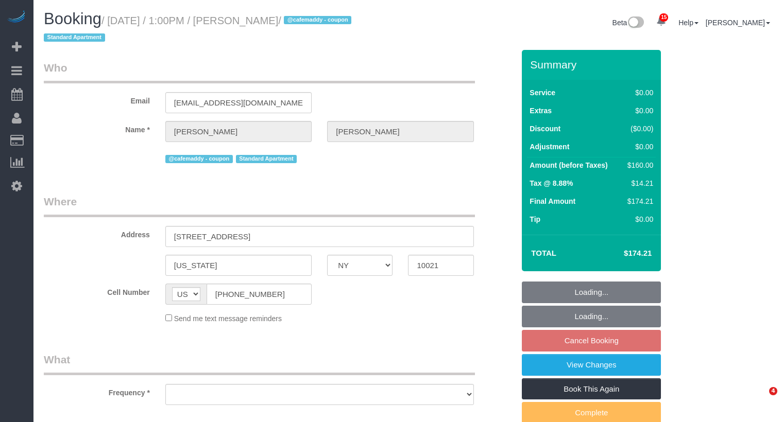
select select "NY"
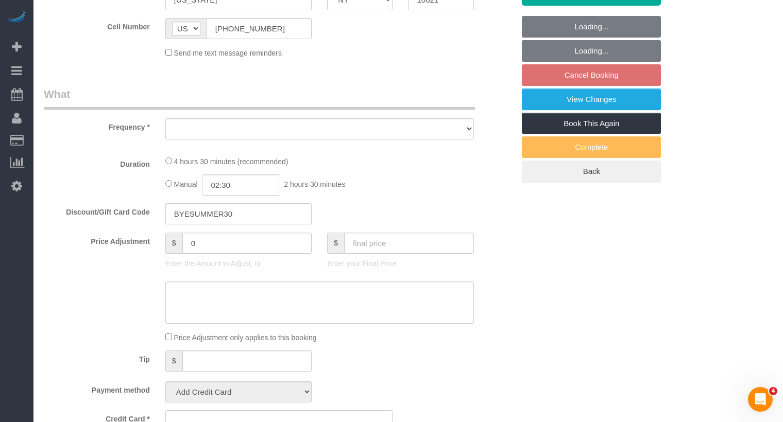
select select "object:868"
select select "2"
select select "number:61"
select select "number:75"
select select "number:15"
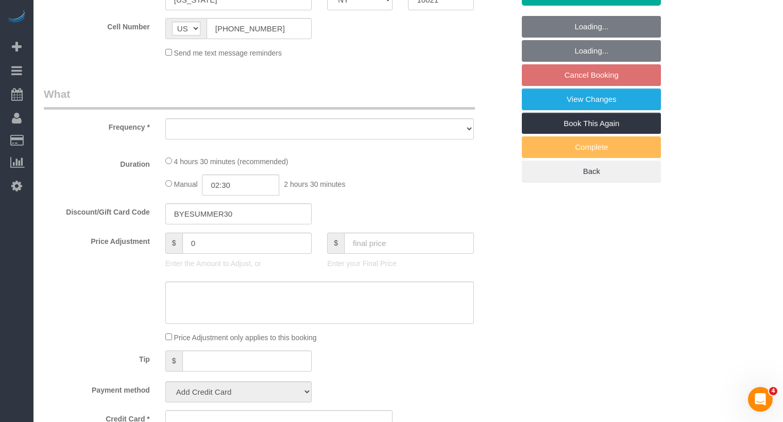
select select "number:5"
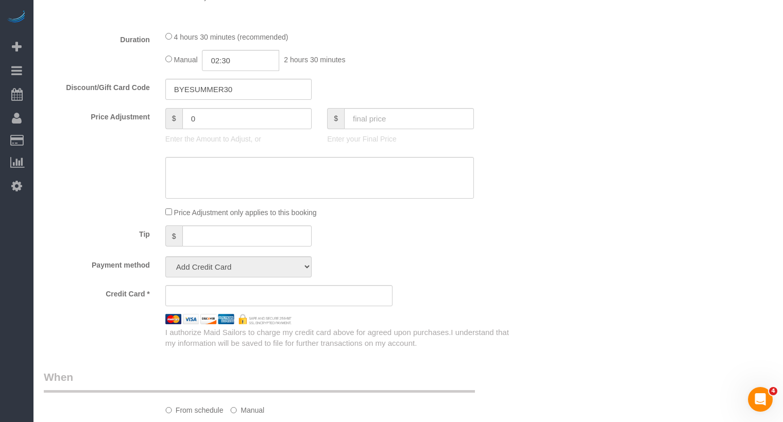
select select "string:stripe-pm_1S0mZX4VGloSiKo7NCOkUXGk"
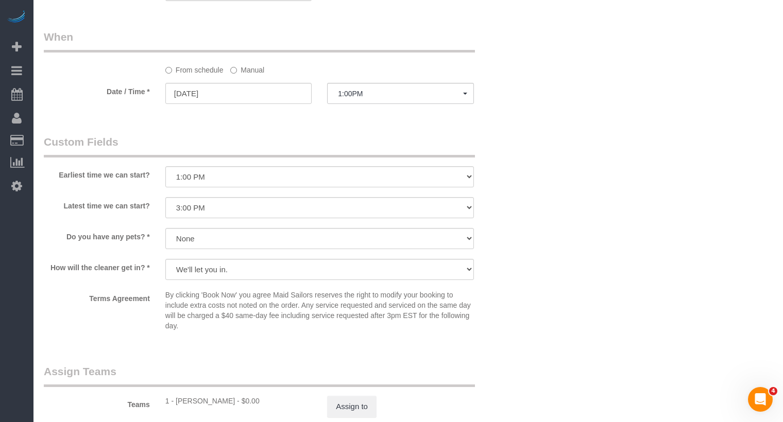
scroll to position [1010, 0]
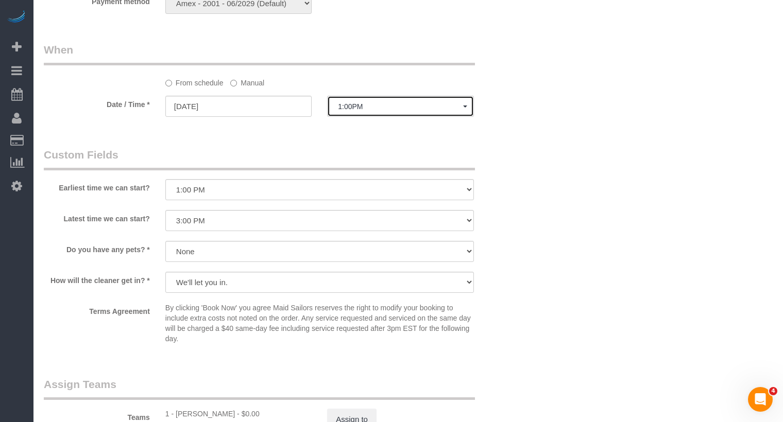
click at [362, 110] on span "1:00PM" at bounding box center [400, 106] width 125 height 8
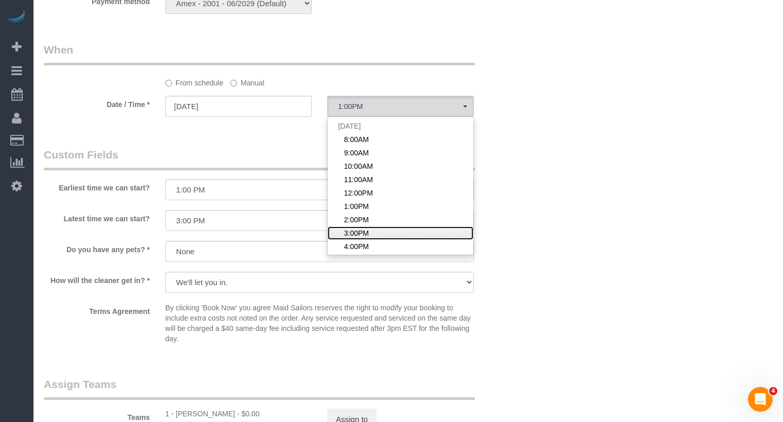
click at [352, 229] on span "3:00PM" at bounding box center [356, 233] width 25 height 10
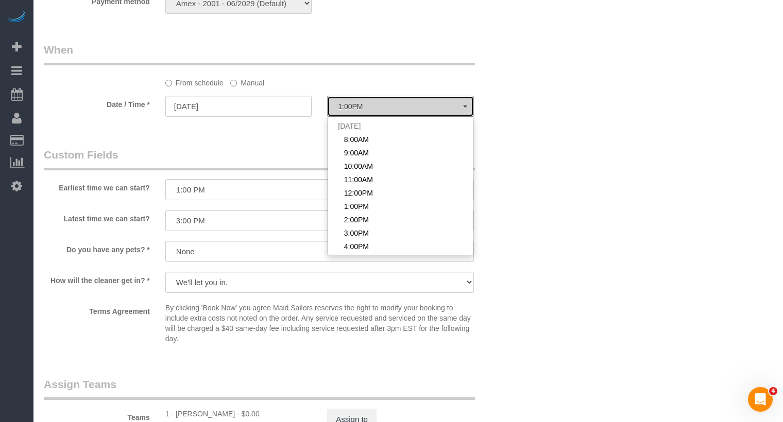
select select "spot8"
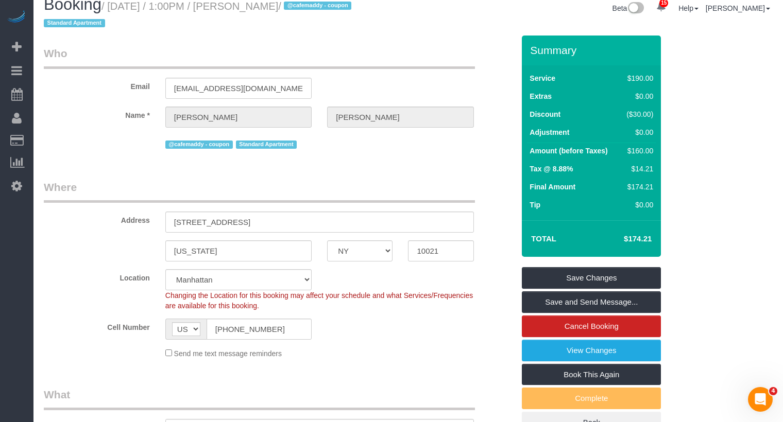
scroll to position [0, 0]
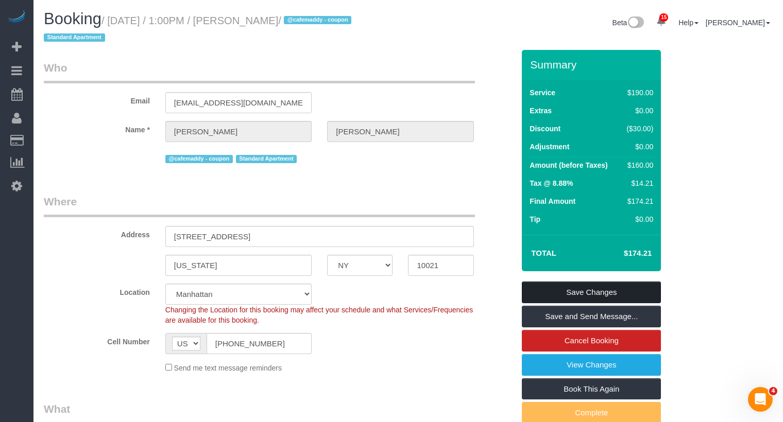
click at [551, 289] on link "Save Changes" at bounding box center [591, 293] width 139 height 22
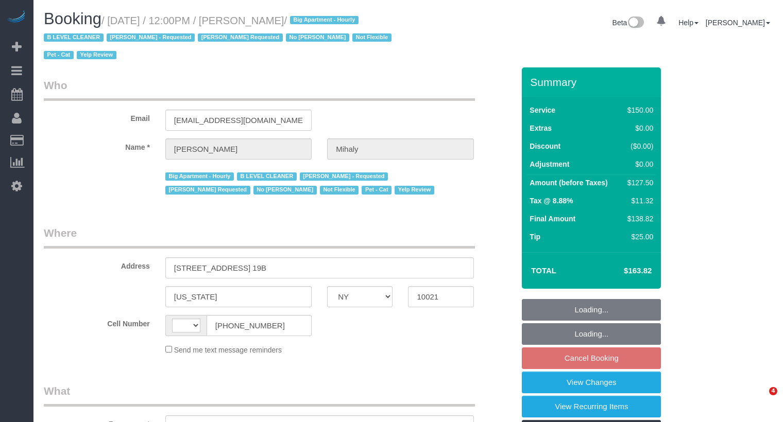
select select "NY"
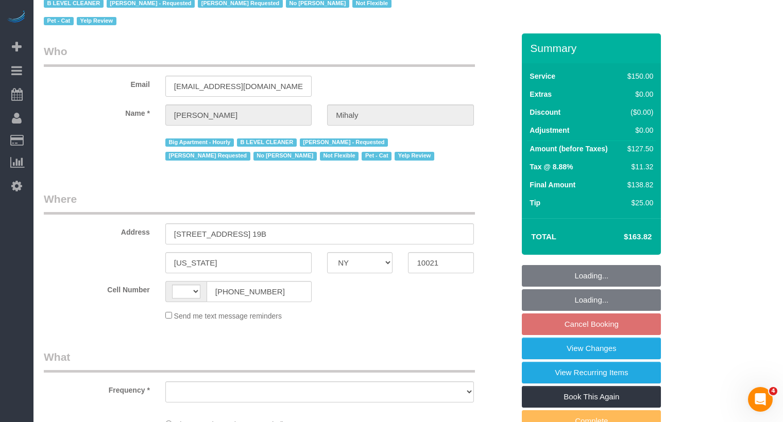
select select "string:[GEOGRAPHIC_DATA]"
select select "object:538"
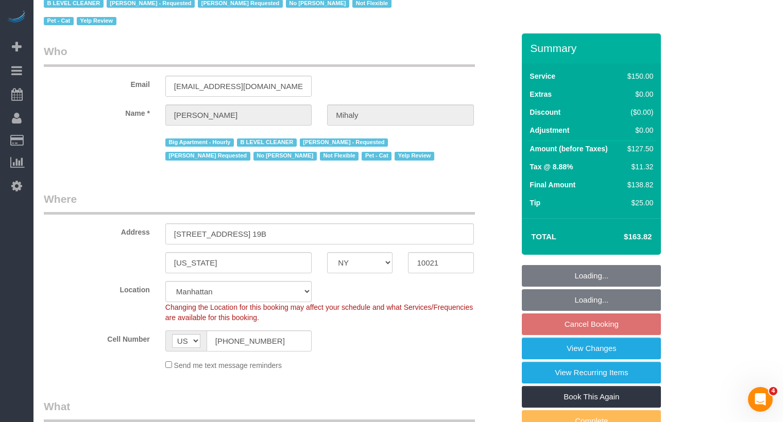
select select "string:stripe-pm_1H5GA44VGloSiKo7GvbfxayA"
select select "spot5"
select select "number:89"
select select "number:90"
select select "number:15"
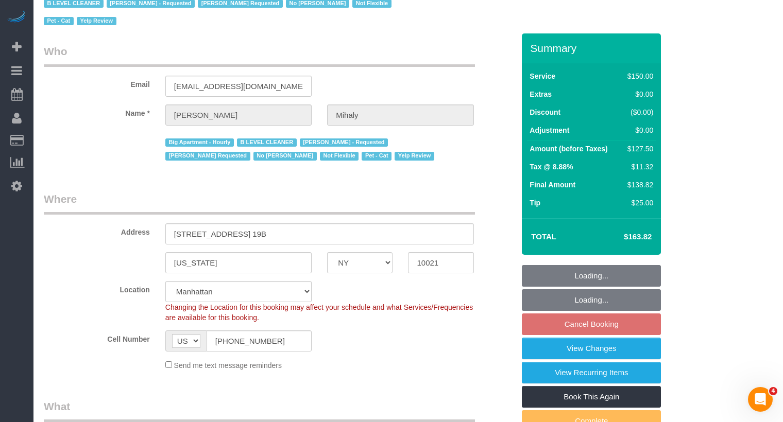
select select "number:5"
select select "number:21"
select select "object:1463"
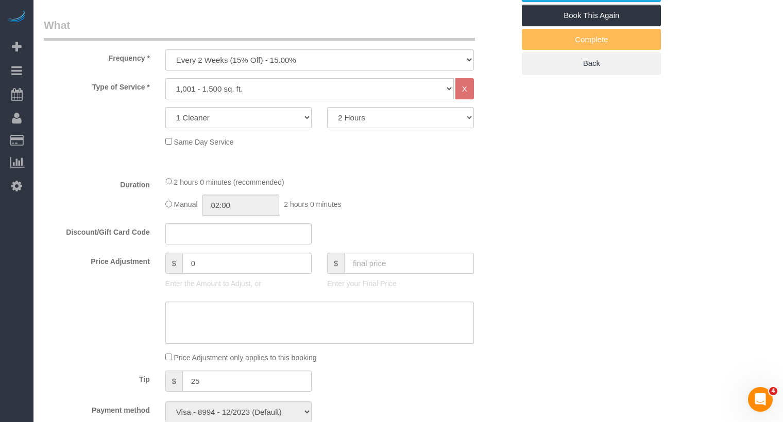
scroll to position [807, 0]
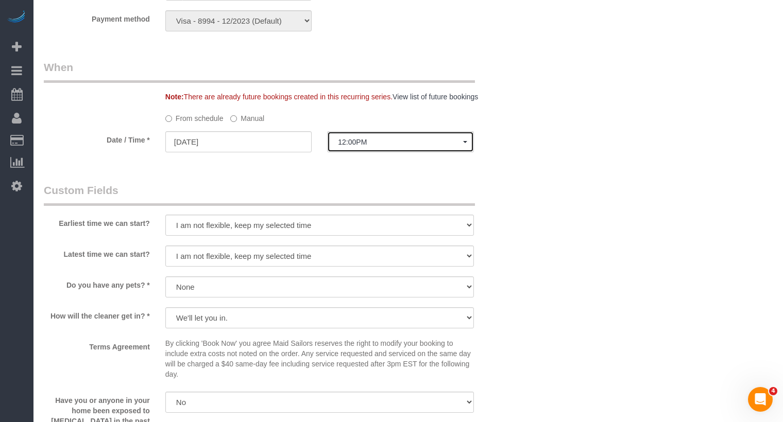
click at [351, 148] on button "12:00PM" at bounding box center [400, 141] width 146 height 21
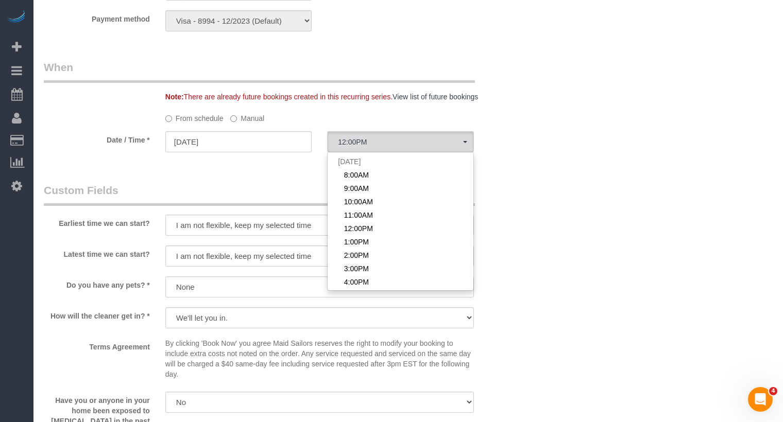
click at [247, 118] on label "Manual" at bounding box center [247, 117] width 34 height 14
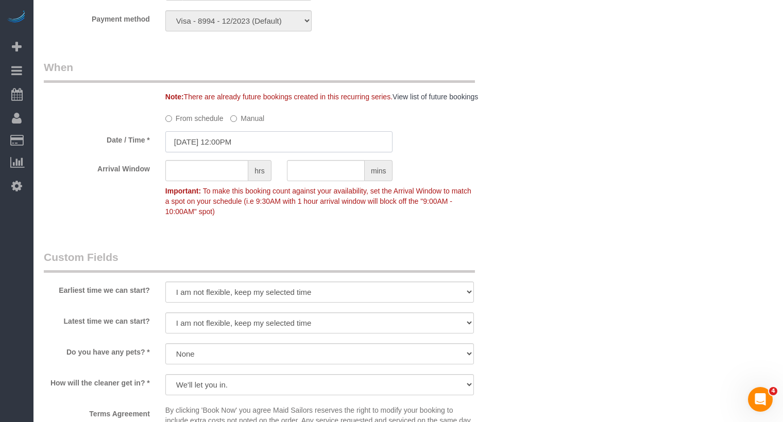
click at [247, 132] on input "09/12/2025 12:00PM" at bounding box center [279, 141] width 228 height 21
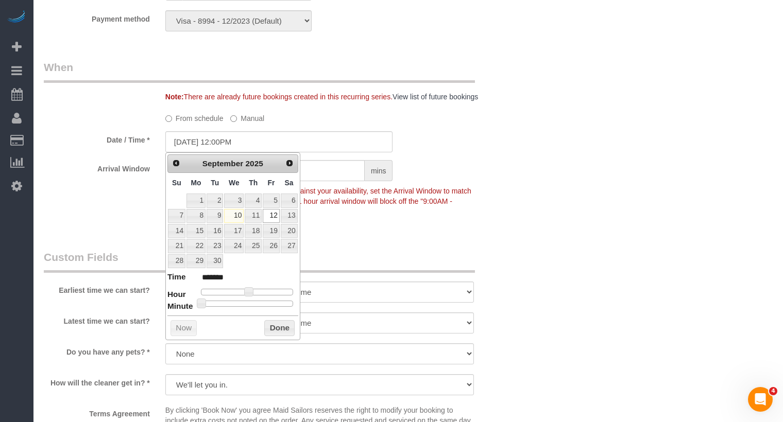
type input "09/12/2025 12:30PM"
type input "*******"
click at [248, 301] on div at bounding box center [247, 304] width 92 height 6
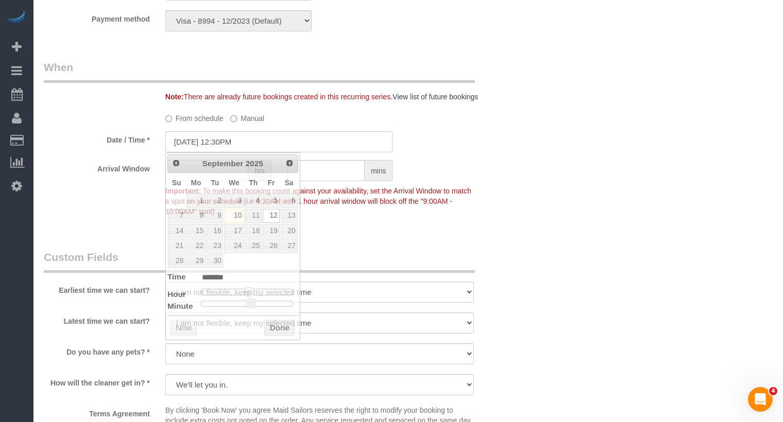
click at [463, 237] on div "Who Email amihaly@hotmail.com Name * Amanda Mihaly Big Apartment - Hourly B LEV…" at bounding box center [279, 89] width 486 height 1656
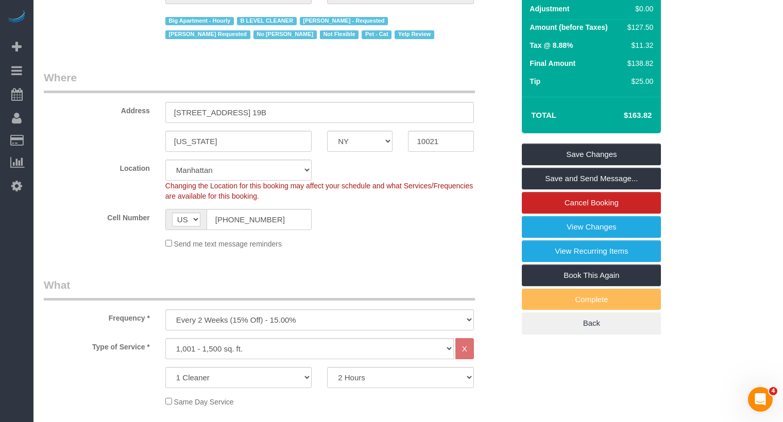
scroll to position [0, 0]
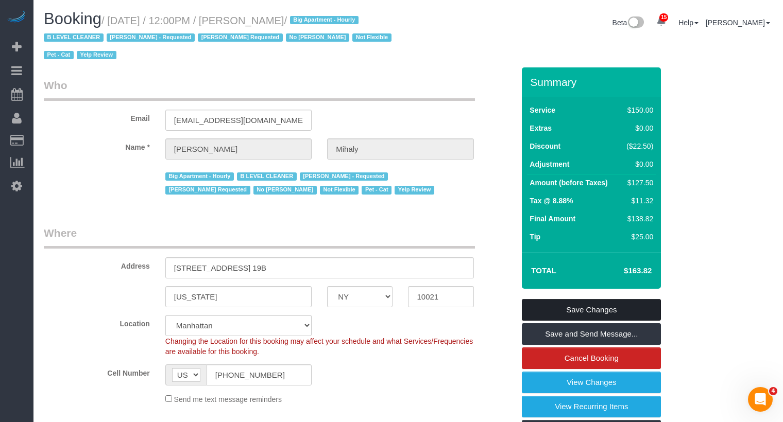
click at [584, 312] on link "Save Changes" at bounding box center [591, 310] width 139 height 22
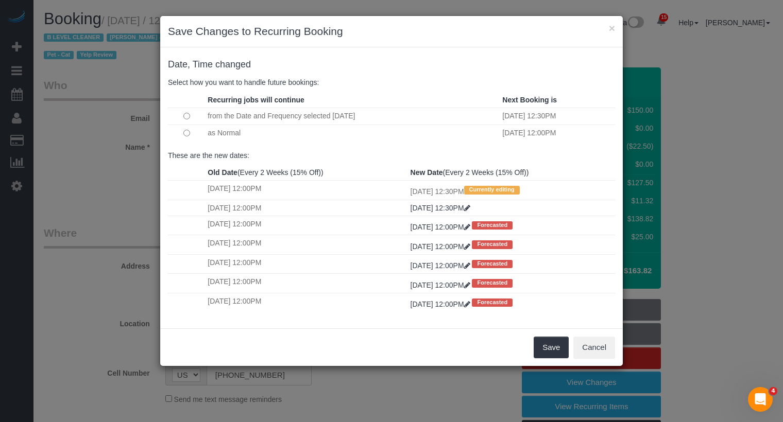
click at [179, 130] on td at bounding box center [186, 133] width 37 height 16
click at [182, 130] on td at bounding box center [186, 133] width 37 height 16
click at [547, 339] on button "Save" at bounding box center [550, 348] width 35 height 22
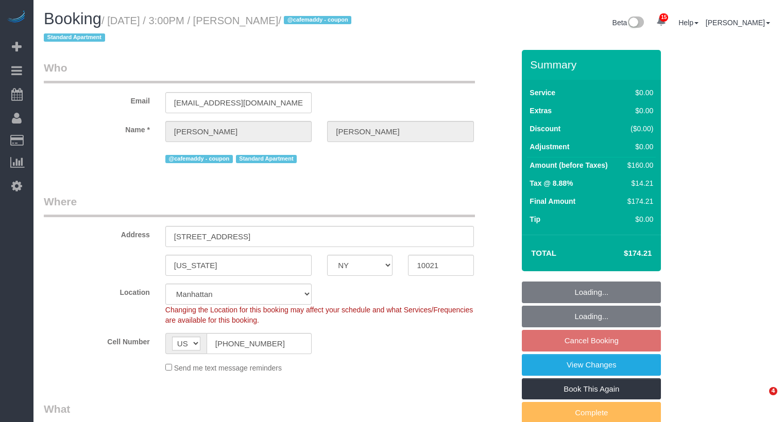
select select "NY"
select select "2"
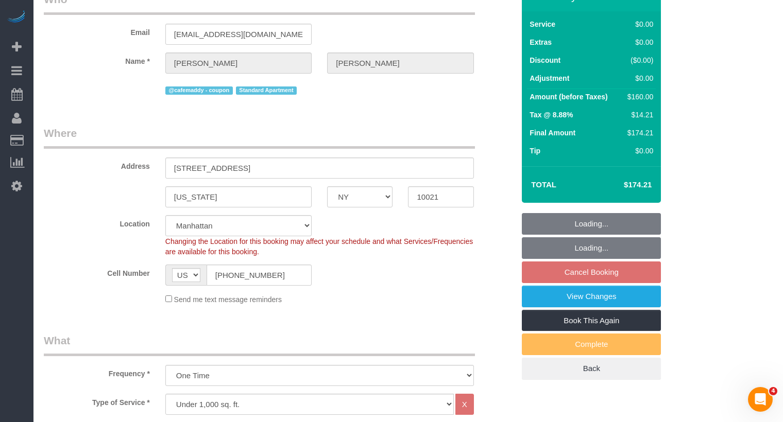
select select "string:stripe-pm_1S0mZX4VGloSiKo7NCOkUXGk"
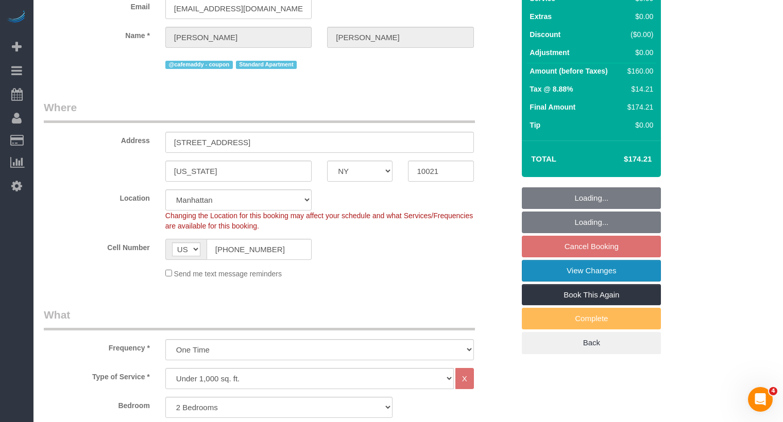
select select "object:868"
select select "2"
select select "spot8"
select select "number:61"
select select "number:75"
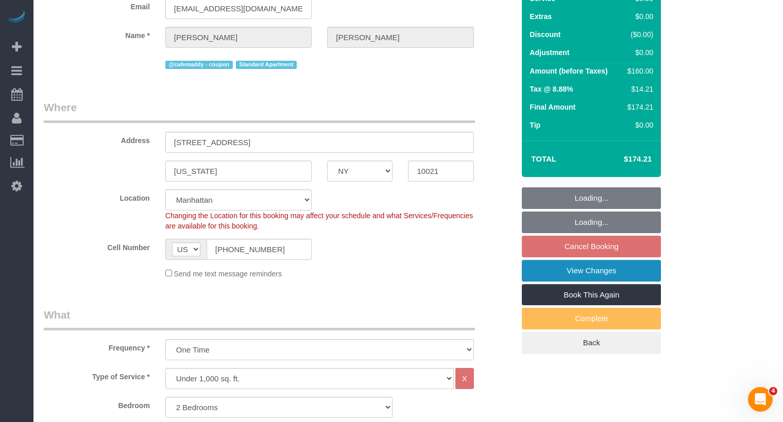
select select "number:15"
select select "number:5"
click at [582, 268] on link "View Changes" at bounding box center [591, 271] width 139 height 22
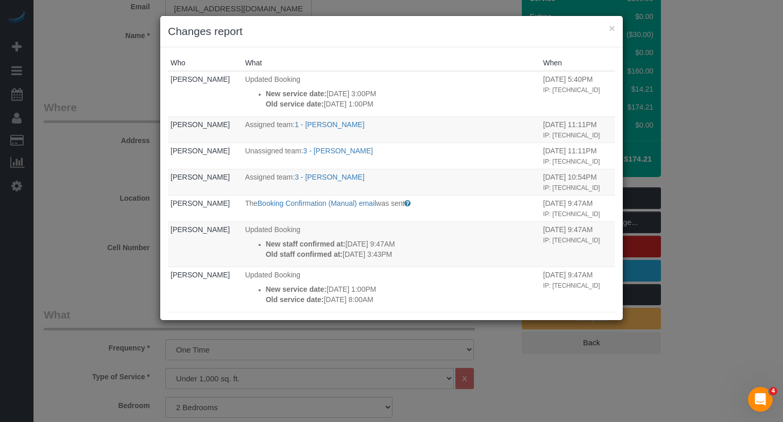
click at [616, 25] on div "× Changes report" at bounding box center [391, 31] width 462 height 31
click at [613, 29] on button "×" at bounding box center [612, 28] width 6 height 11
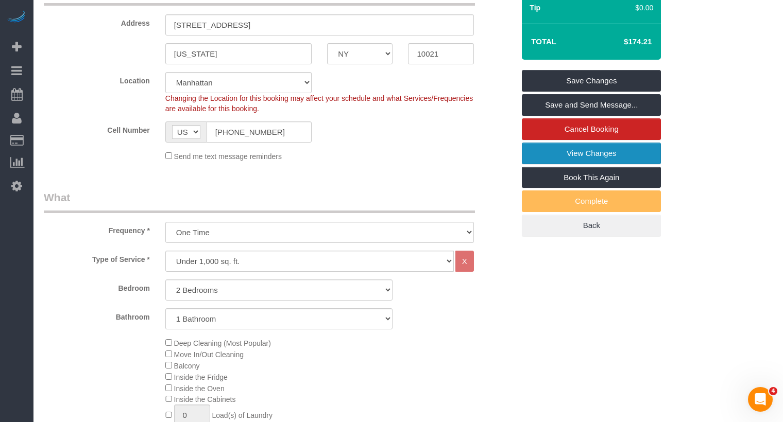
scroll to position [0, 0]
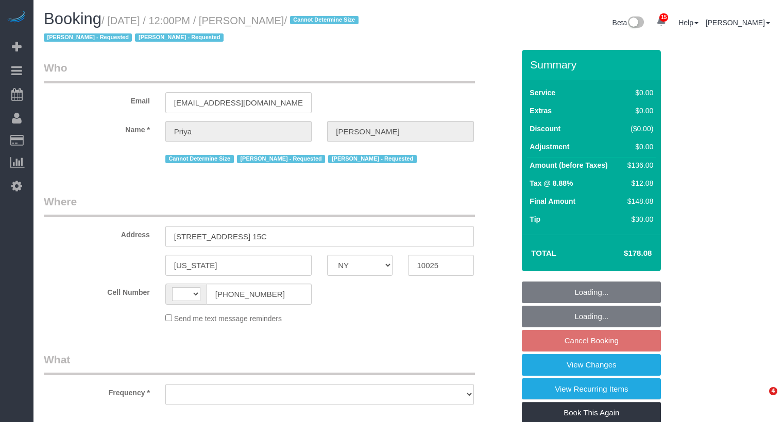
select select "NY"
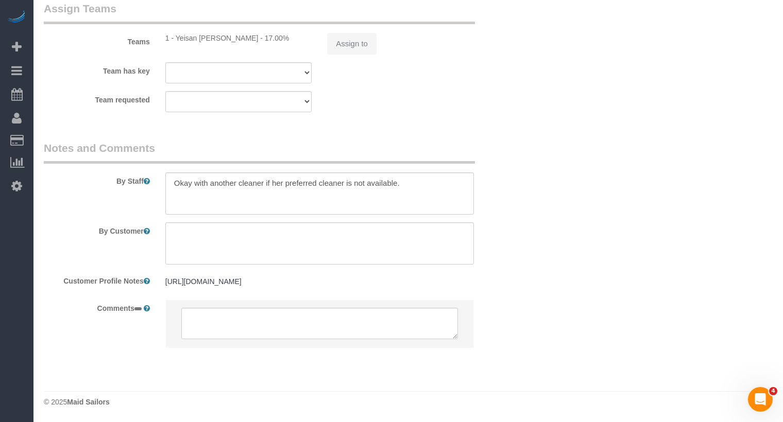
select select "string:[GEOGRAPHIC_DATA]"
select select "object:874"
select select "1"
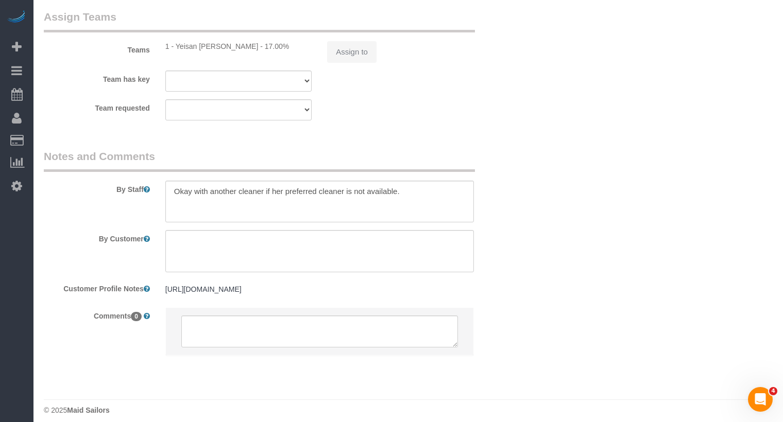
select select "spot5"
select select "number:58"
select select "number:73"
select select "number:15"
select select "number:5"
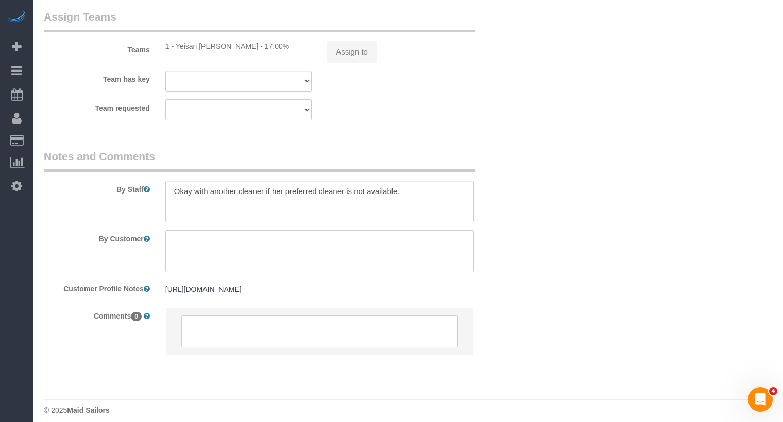
select select "1"
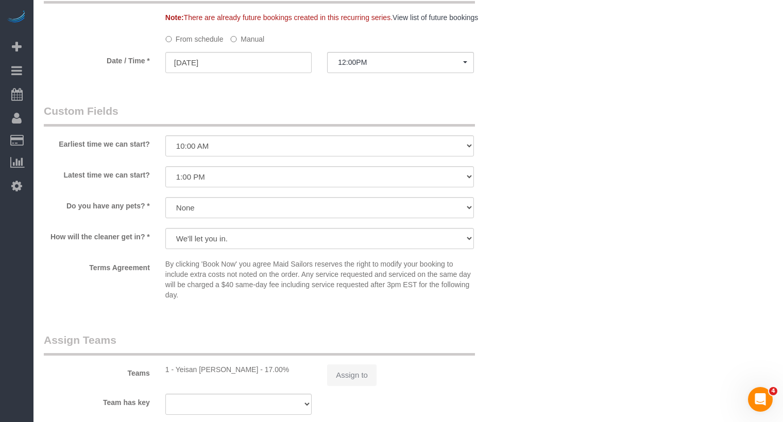
select select "string:stripe-pm_1REs6u4VGloSiKo70lTggjRu"
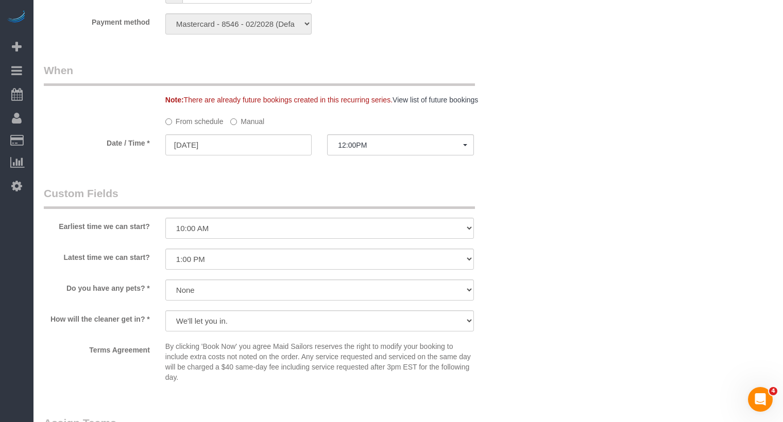
scroll to position [980, 0]
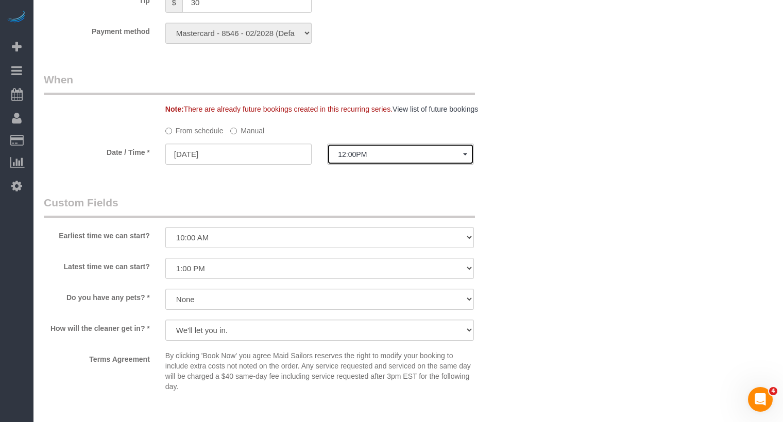
click at [358, 151] on span "12:00PM" at bounding box center [400, 154] width 125 height 8
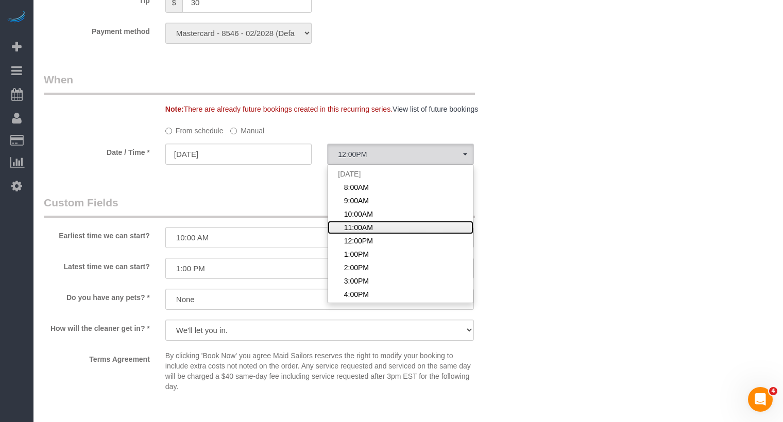
click at [365, 228] on span "11:00AM" at bounding box center [358, 227] width 29 height 10
select select "spot4"
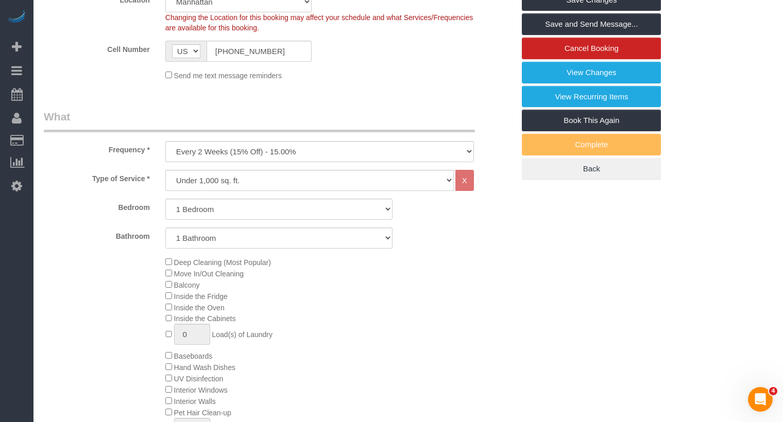
scroll to position [0, 0]
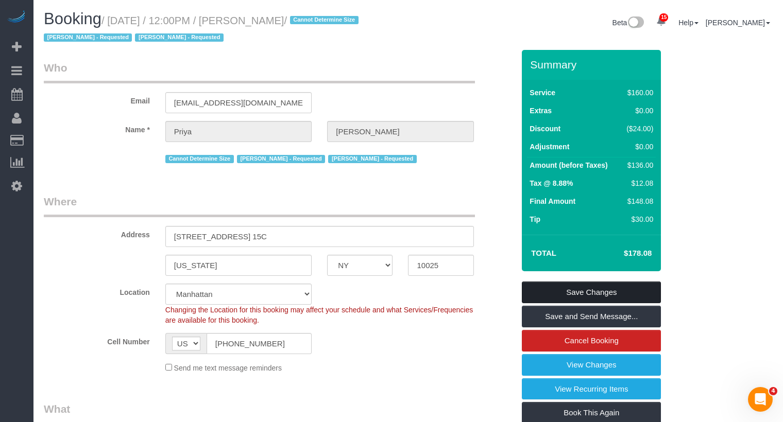
click at [544, 283] on link "Save Changes" at bounding box center [591, 293] width 139 height 22
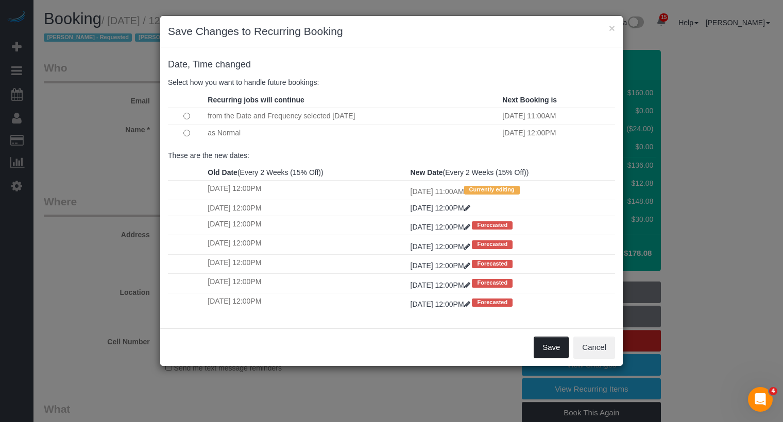
click at [543, 350] on button "Save" at bounding box center [550, 348] width 35 height 22
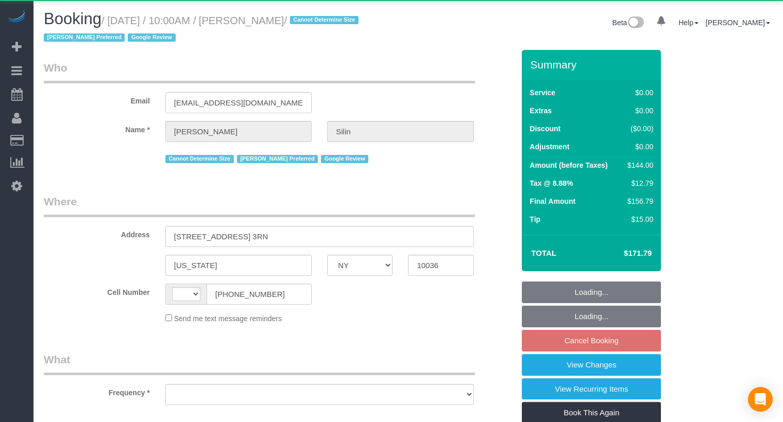
select select "NY"
select select "string:[GEOGRAPHIC_DATA]"
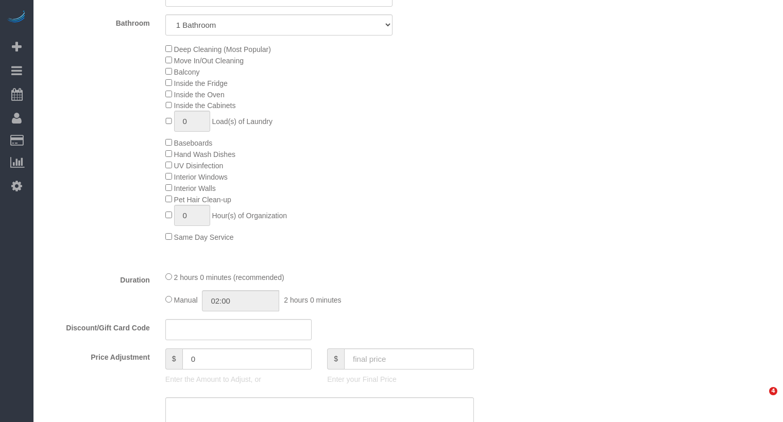
scroll to position [806, 0]
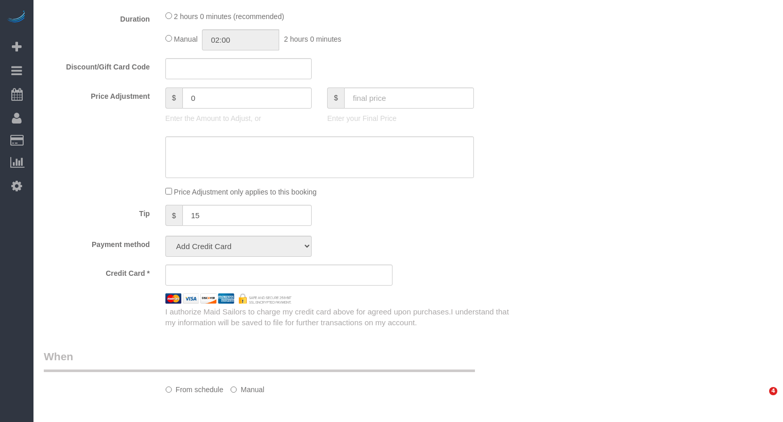
select select "object:1060"
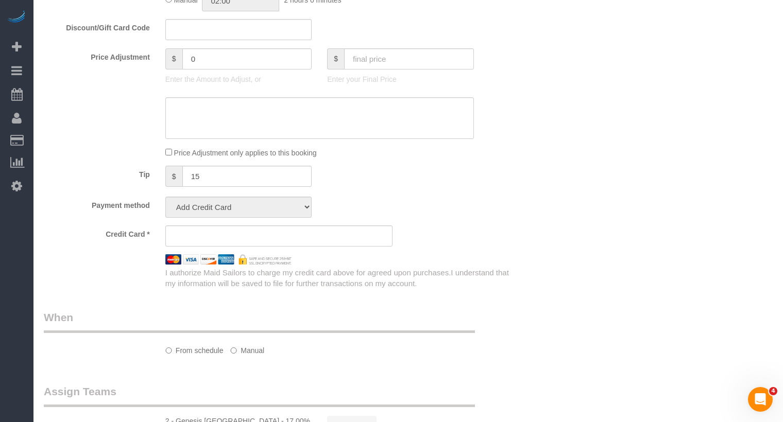
scroll to position [0, 0]
select select "string:stripe-pm_1R07Um4VGloSiKo7wQHwrVf3"
select select "spot3"
select select "number:89"
select select "number:76"
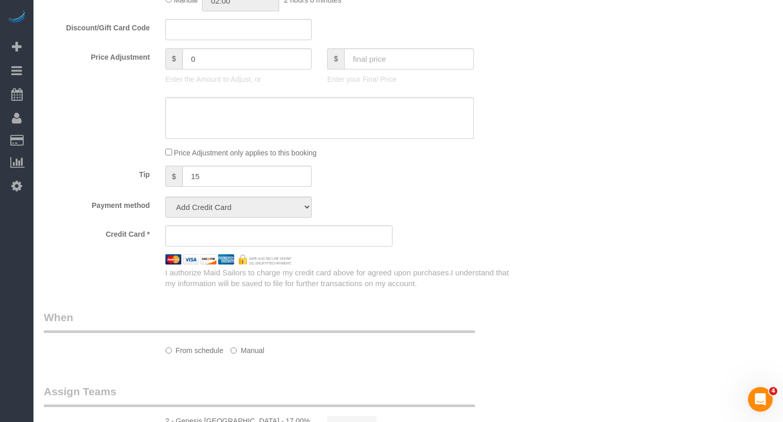
select select "number:15"
select select "number:5"
select select "1"
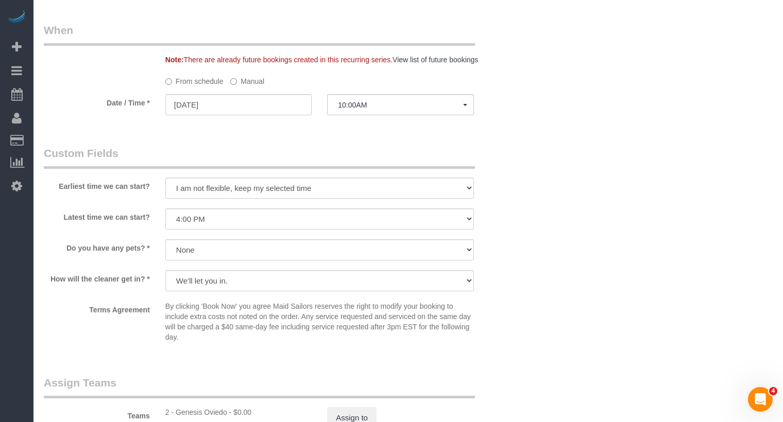
scroll to position [943, 0]
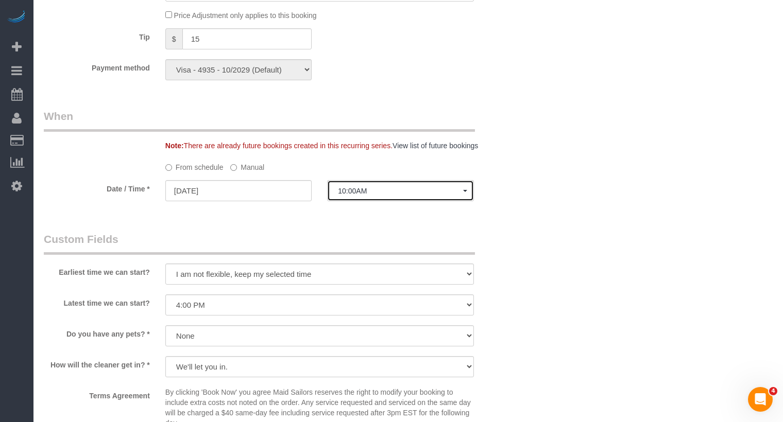
click at [360, 192] on span "10:00AM" at bounding box center [400, 191] width 125 height 8
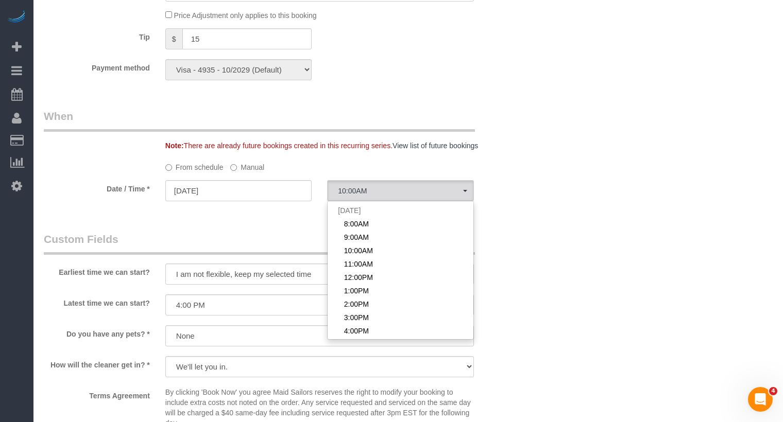
click at [254, 167] on label "Manual" at bounding box center [247, 166] width 34 height 14
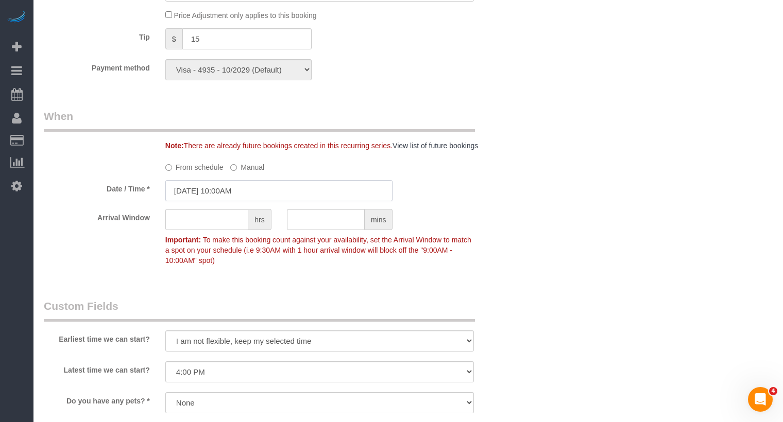
click at [241, 188] on input "09/12/2025 10:00AM" at bounding box center [279, 190] width 228 height 21
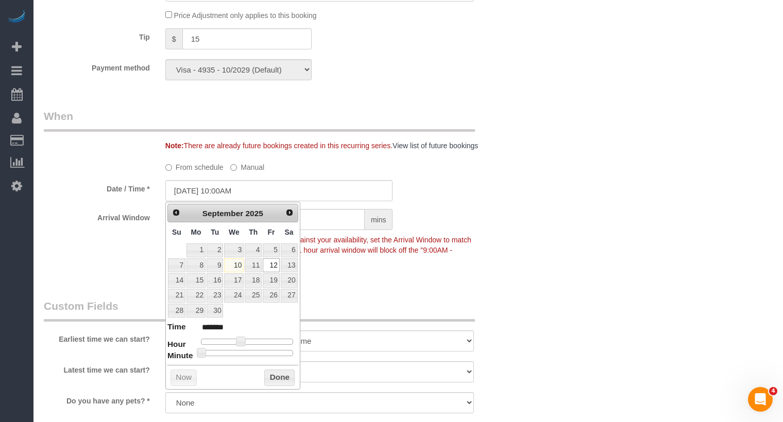
type input "09/12/2025 10:40AM"
type input "*******"
click at [265, 352] on div at bounding box center [247, 353] width 92 height 6
type input "09/12/2025 10:45AM"
type input "*******"
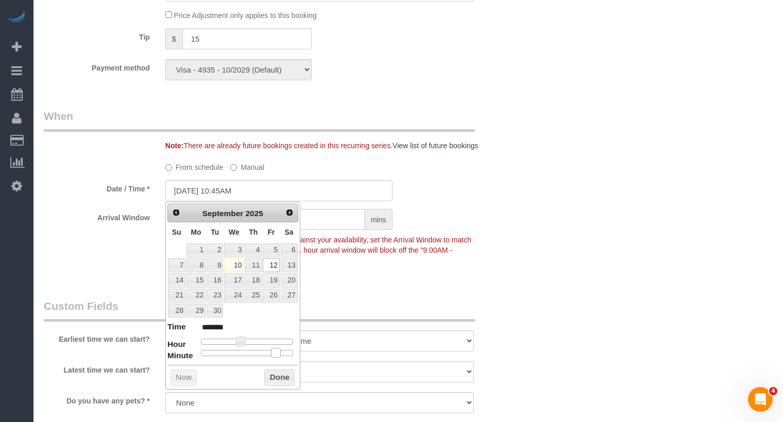
drag, startPoint x: 265, startPoint y: 352, endPoint x: 274, endPoint y: 353, distance: 8.8
click at [274, 353] on span at bounding box center [275, 352] width 9 height 9
click at [369, 286] on div "Who Email dale1112@aol.com Name * Dale Silin Cannot Determine Size Eveling Merc…" at bounding box center [279, 15] width 486 height 1817
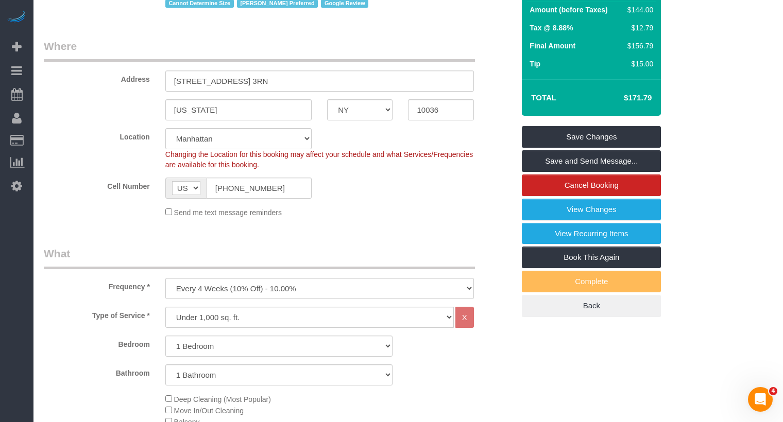
scroll to position [150, 0]
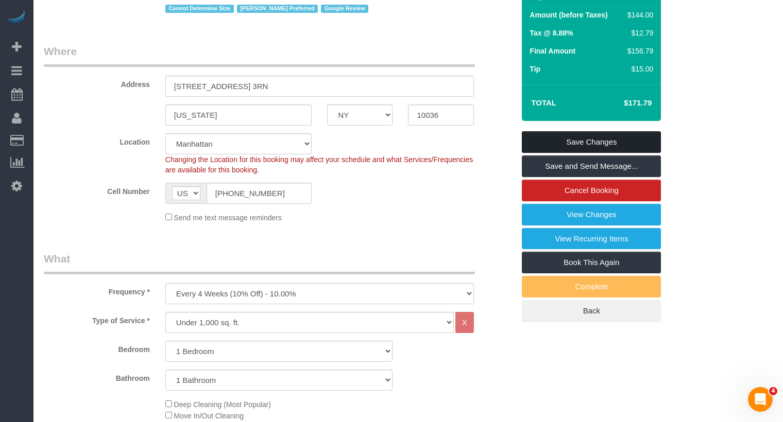
click at [581, 142] on link "Save Changes" at bounding box center [591, 142] width 139 height 22
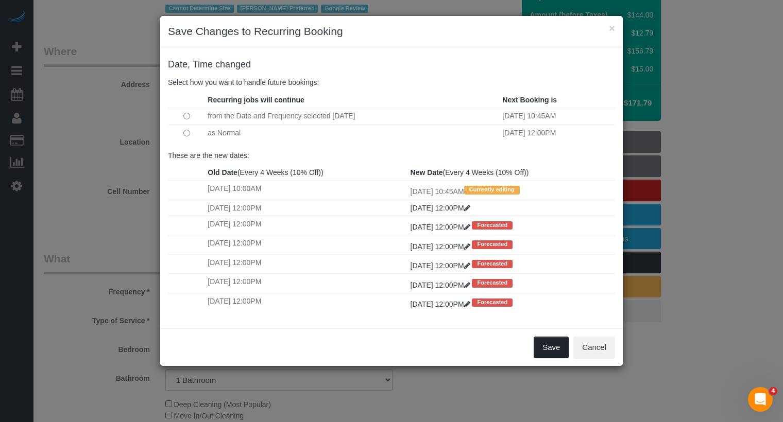
click at [550, 342] on button "Save" at bounding box center [550, 348] width 35 height 22
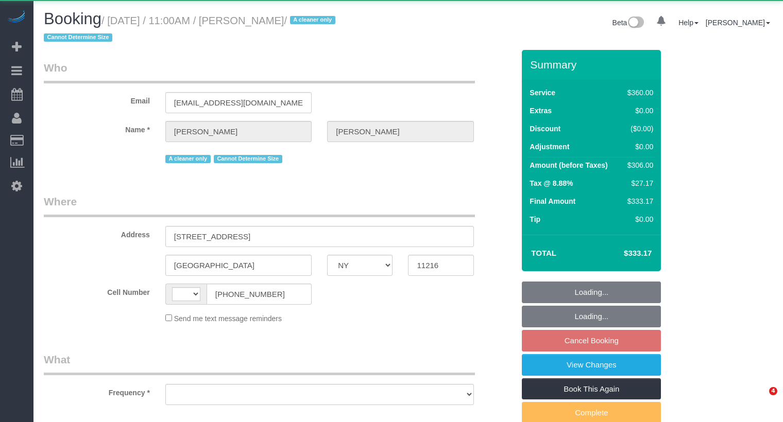
select select "NY"
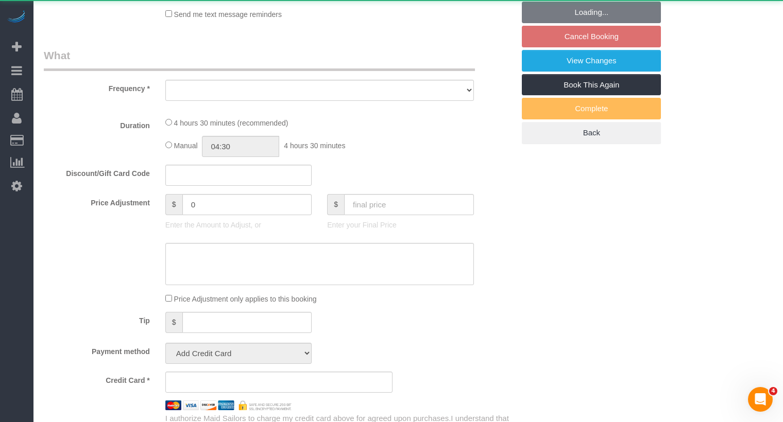
select select "string:[GEOGRAPHIC_DATA]"
select select "object:759"
select select "270"
select select "spot4"
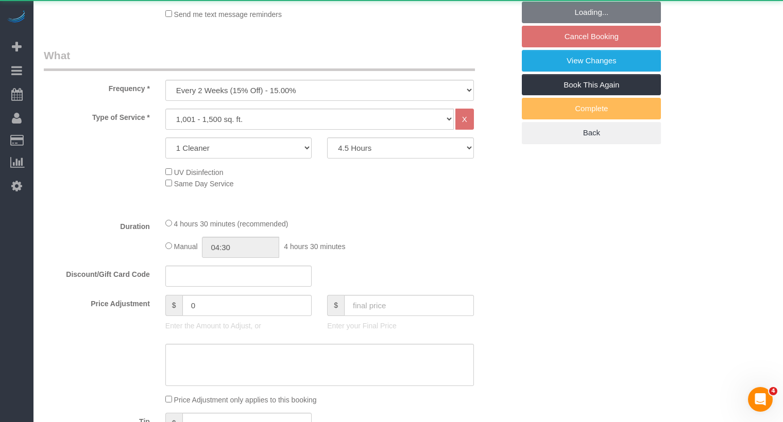
scroll to position [788, 0]
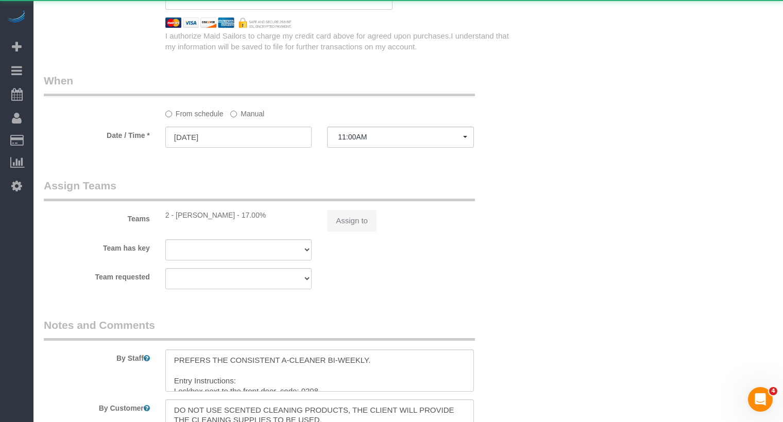
select select "object:851"
select select "spot64"
select select "string:stripe-pm_1ROJ8L4VGloSiKo7J4o2l5l0"
select select "number:89"
select select "number:90"
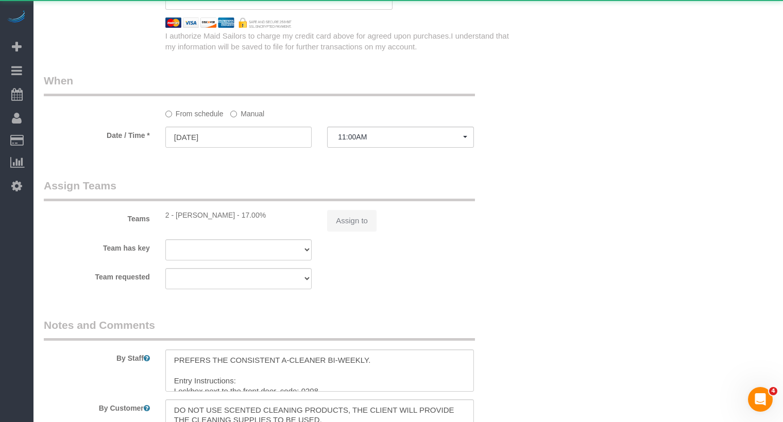
select select "number:15"
select select "number:5"
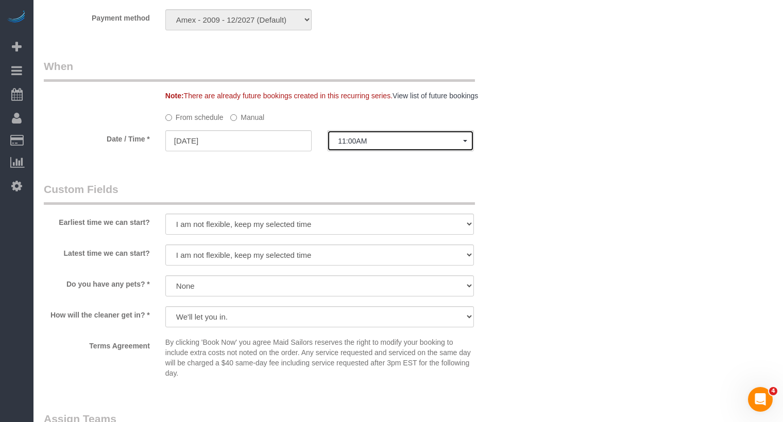
click at [349, 141] on span "11:00AM" at bounding box center [400, 141] width 125 height 8
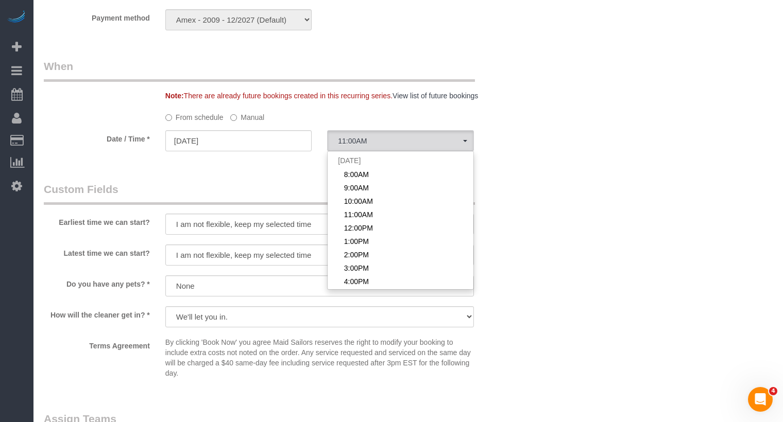
click at [248, 118] on label "Manual" at bounding box center [247, 116] width 34 height 14
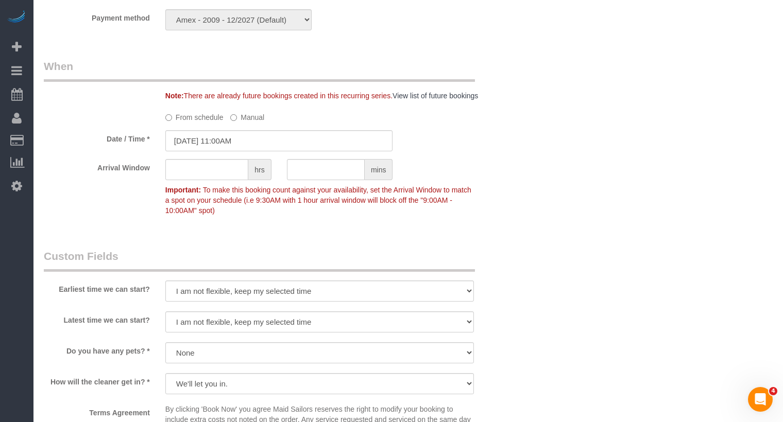
click at [239, 158] on sui-booking-spot "From schedule Manual Date / Time * [DATE] 11:00AM Arrival Window hrs mins Impor…" at bounding box center [279, 165] width 470 height 112
click at [239, 143] on input "[DATE] 11:00AM" at bounding box center [279, 140] width 228 height 21
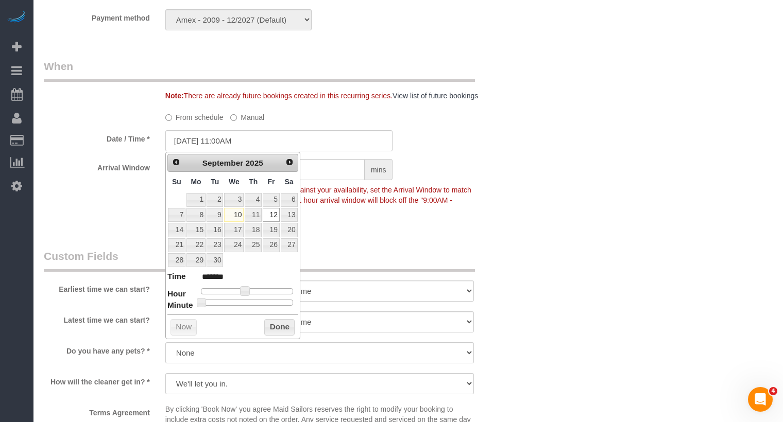
click at [253, 304] on div "Prev Next [DATE] Su Mo Tu We Th Fr Sa 1 2 3 4 5 6 7 8 9 10 11 12 13 14 15 16 17…" at bounding box center [232, 245] width 135 height 187
type input "[DATE] 11:30AM"
type input "*******"
click at [253, 300] on div at bounding box center [247, 303] width 92 height 6
click at [520, 232] on div "Who Email [EMAIL_ADDRESS][DOMAIN_NAME] Name * [PERSON_NAME] A cleaner only Cann…" at bounding box center [279, 62] width 486 height 1601
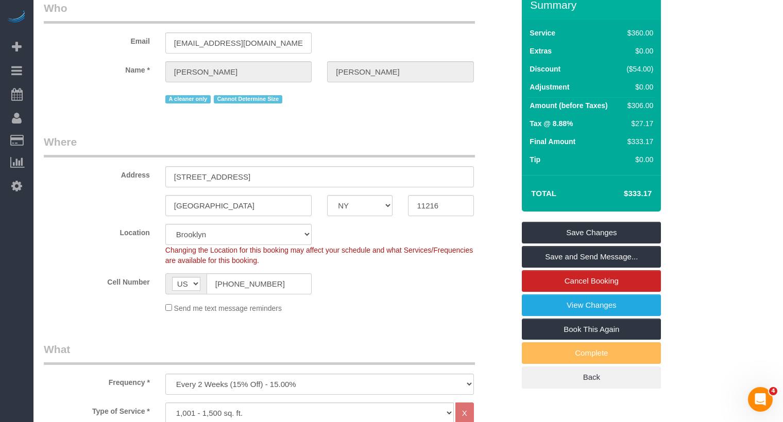
scroll to position [0, 0]
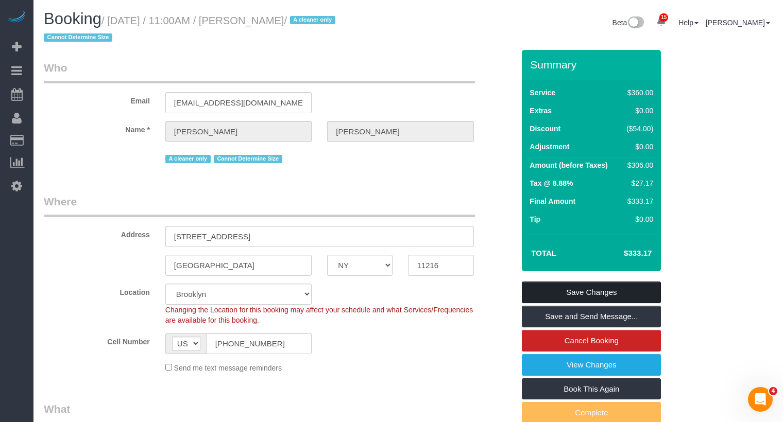
click at [573, 290] on link "Save Changes" at bounding box center [591, 293] width 139 height 22
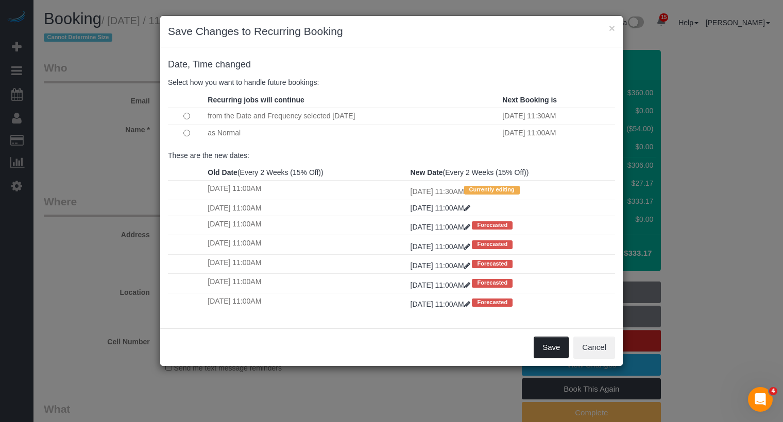
click at [552, 342] on button "Save" at bounding box center [550, 348] width 35 height 22
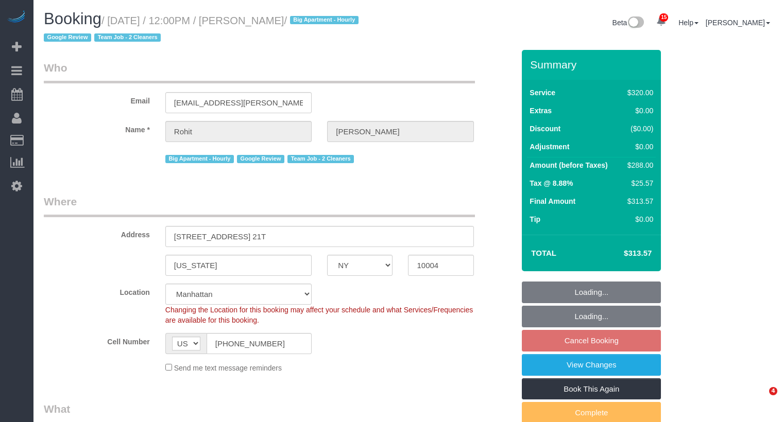
select select "NY"
select select "2"
select select "spot5"
select select "number:89"
select select "number:90"
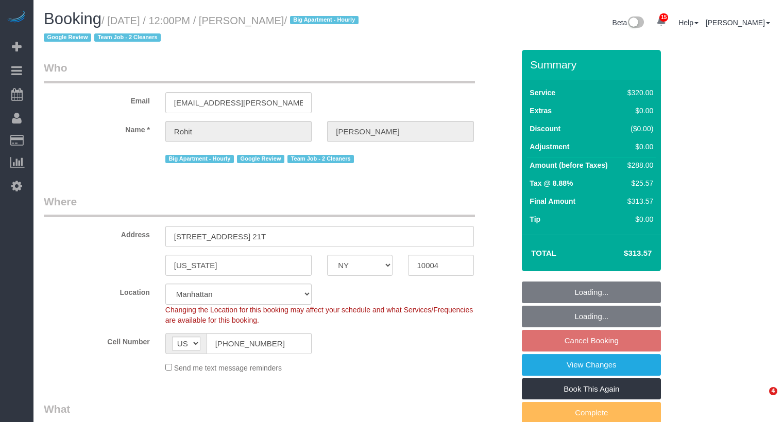
select select "number:15"
select select "number:6"
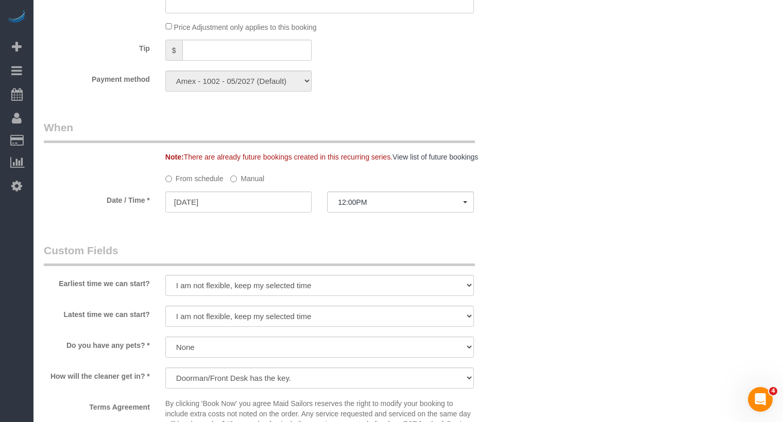
scroll to position [829, 0]
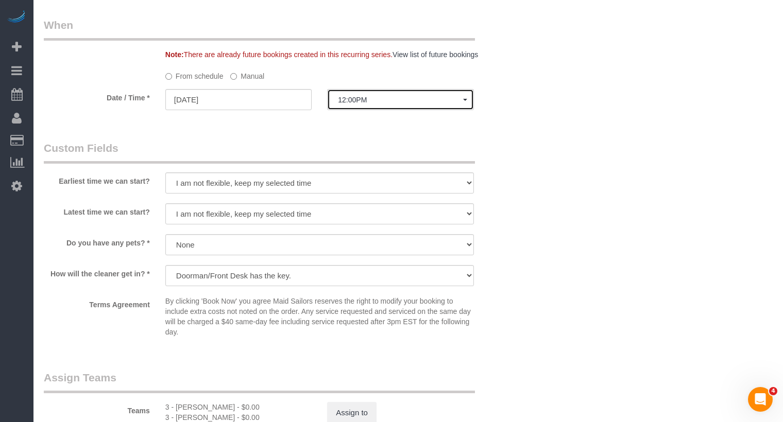
click at [365, 106] on button "12:00PM" at bounding box center [400, 99] width 146 height 21
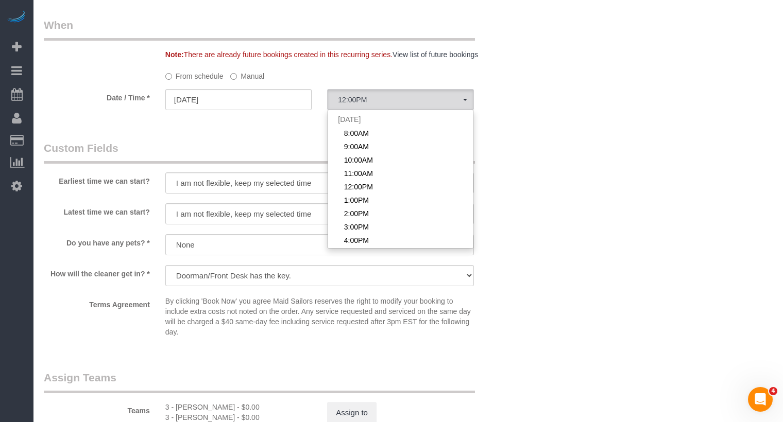
click at [254, 74] on label "Manual" at bounding box center [247, 74] width 34 height 14
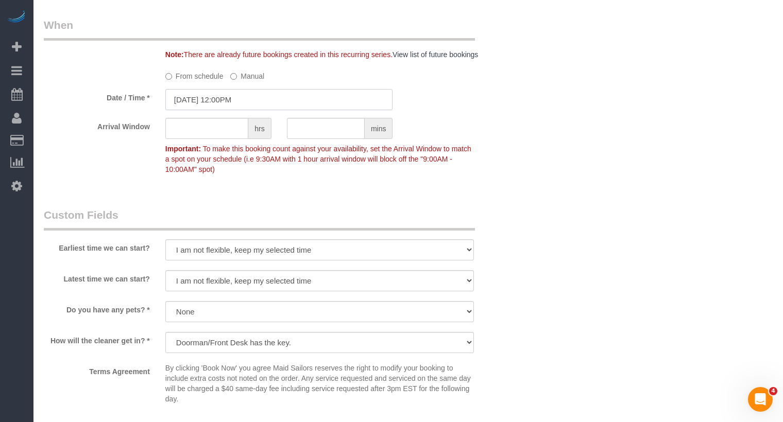
click at [244, 103] on input "[DATE] 12:00PM" at bounding box center [279, 99] width 228 height 21
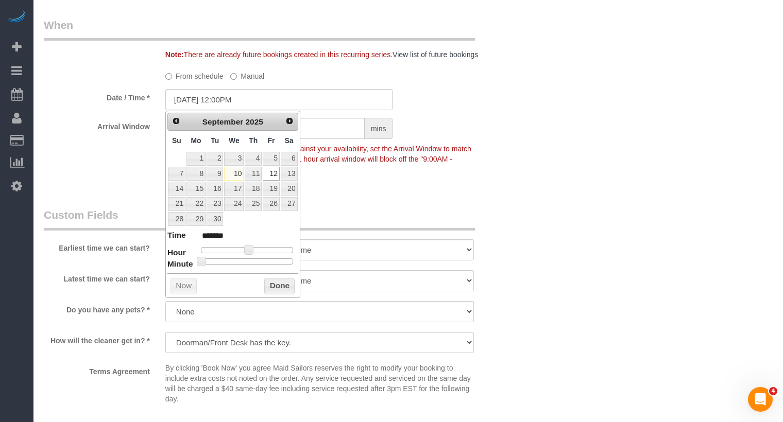
click at [255, 264] on div "Prev Next [DATE] Su Mo Tu We Th Fr Sa 1 2 3 4 5 6 7 8 9 10 11 12 13 14 15 16 17…" at bounding box center [232, 204] width 135 height 187
type input "[DATE] 12:30PM"
type input "*******"
click at [255, 261] on div at bounding box center [247, 261] width 92 height 6
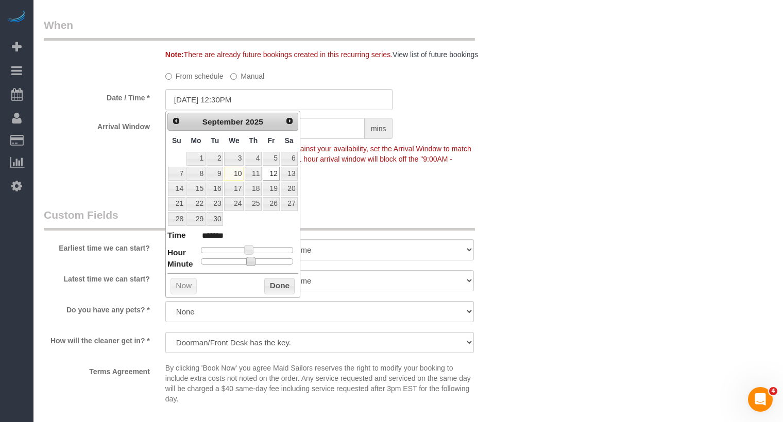
click at [547, 185] on div "Who Email [EMAIL_ADDRESS][PERSON_NAME][DOMAIN_NAME] Name * [PERSON_NAME] Big Ap…" at bounding box center [408, 21] width 729 height 1601
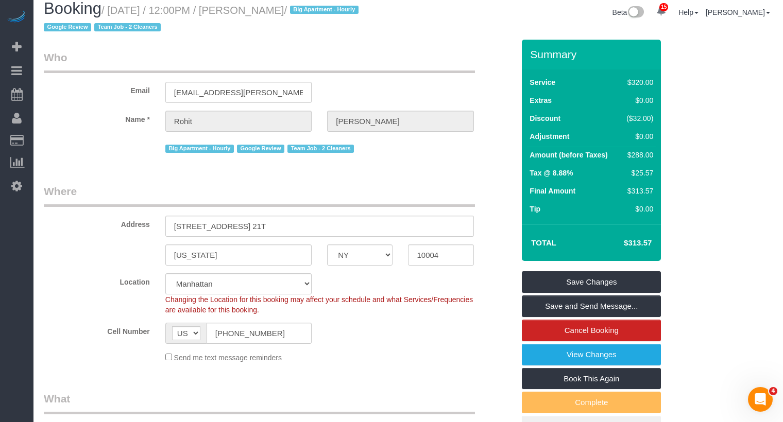
scroll to position [0, 0]
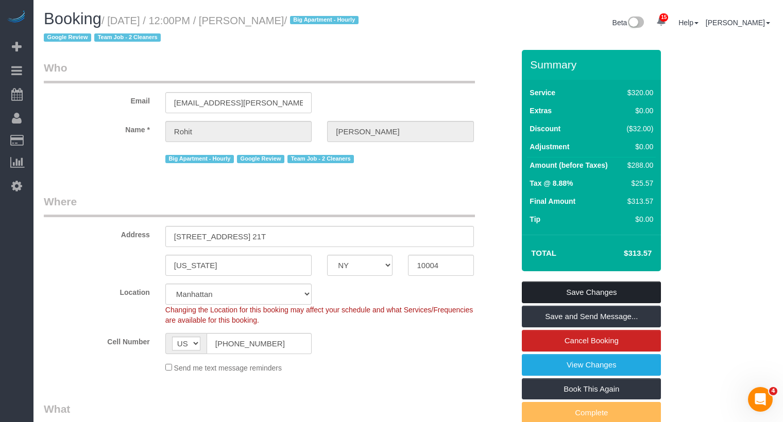
click at [612, 291] on link "Save Changes" at bounding box center [591, 293] width 139 height 22
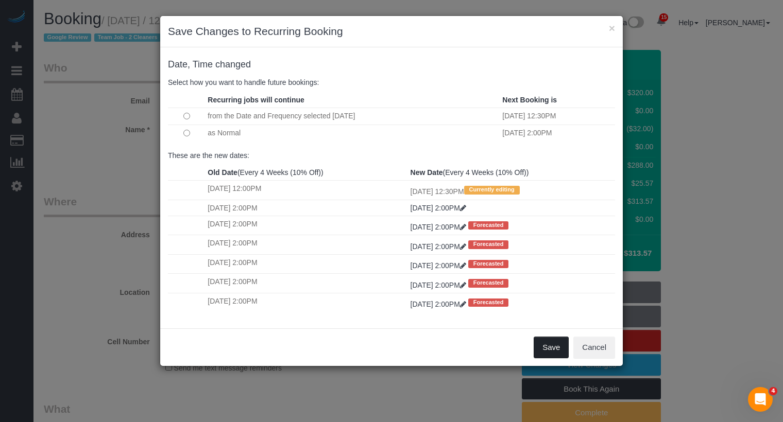
click at [563, 349] on button "Save" at bounding box center [550, 348] width 35 height 22
